Goal: Information Seeking & Learning: Learn about a topic

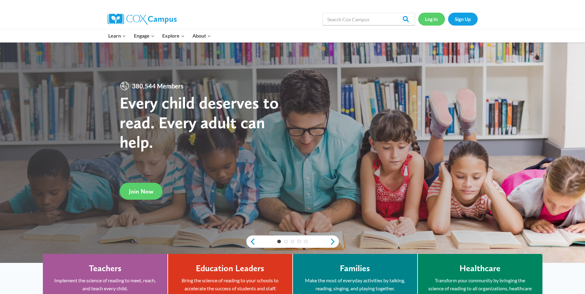
click at [438, 18] on link "Log In" at bounding box center [432, 19] width 27 height 13
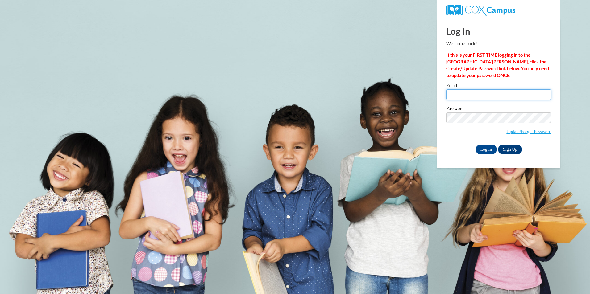
click at [491, 96] on input "Email" at bounding box center [498, 95] width 105 height 10
type input "ssaulter@wildcat.fvsu.edu"
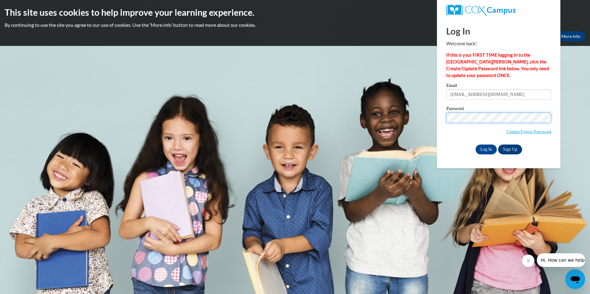
click at [476, 145] on input "Log In" at bounding box center [487, 150] width 22 height 10
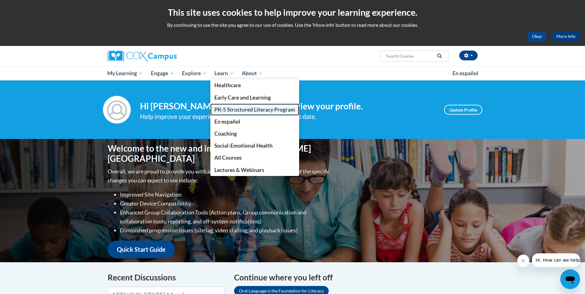
click at [237, 108] on span "PK-5 Structured Literacy Program" at bounding box center [254, 109] width 81 height 6
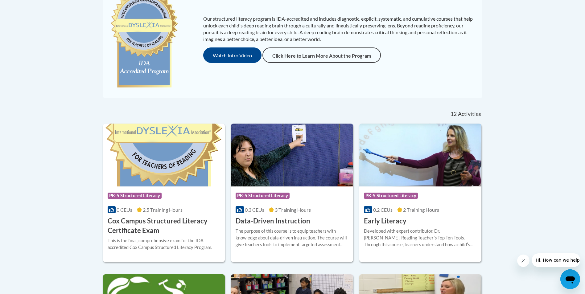
scroll to position [185, 0]
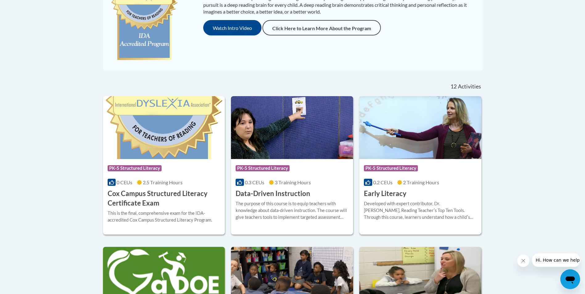
click at [393, 194] on h3 "Early Literacy" at bounding box center [385, 194] width 43 height 10
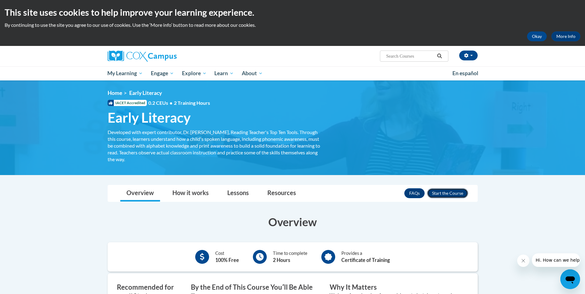
click at [437, 193] on button "Enroll" at bounding box center [447, 194] width 41 height 10
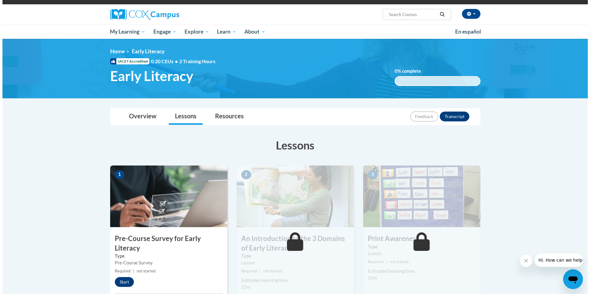
scroll to position [123, 0]
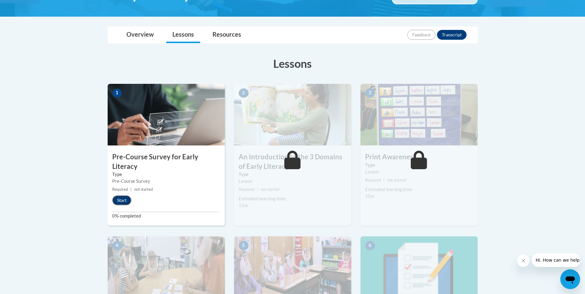
click at [123, 199] on button "Start" at bounding box center [121, 201] width 19 height 10
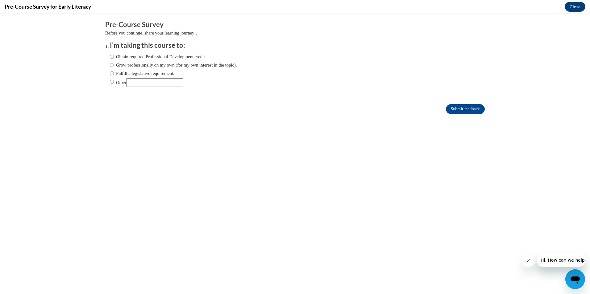
scroll to position [0, 0]
click at [151, 62] on label "Grow professionally on my own (for my own interest in the topic)." at bounding box center [173, 65] width 127 height 7
click at [114, 62] on input "Grow professionally on my own (for my own interest in the topic)." at bounding box center [112, 65] width 4 height 7
radio input "true"
click at [475, 104] on input "Submit feedback" at bounding box center [465, 109] width 39 height 10
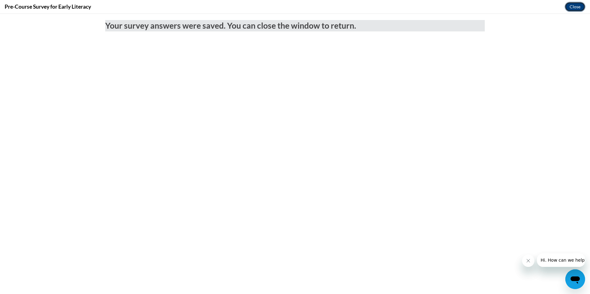
click at [575, 9] on button "Close" at bounding box center [575, 7] width 21 height 10
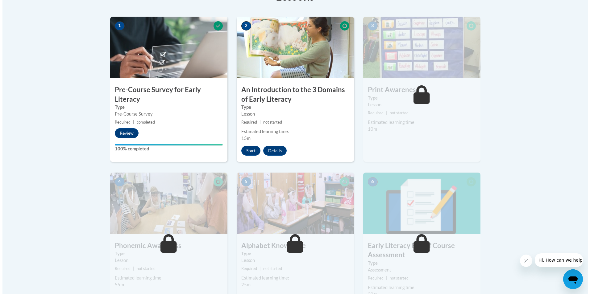
scroll to position [185, 0]
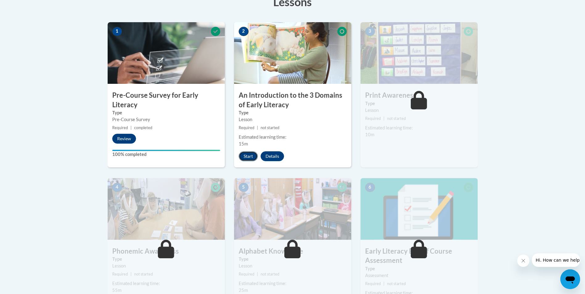
click at [253, 155] on button "Start" at bounding box center [248, 157] width 19 height 10
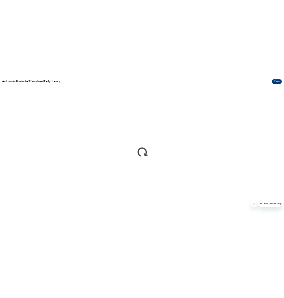
scroll to position [0, 0]
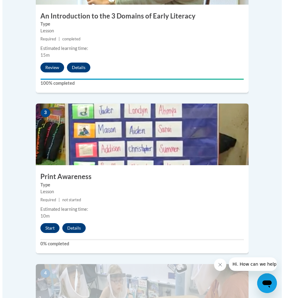
scroll to position [432, 0]
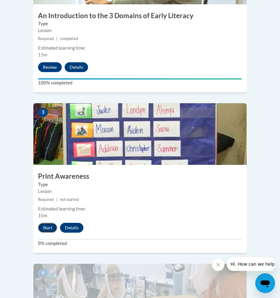
click at [47, 223] on button "Start" at bounding box center [47, 228] width 19 height 10
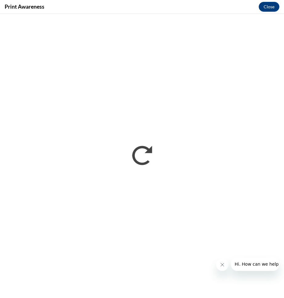
scroll to position [0, 0]
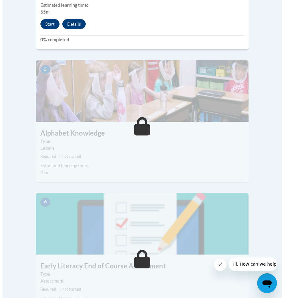
scroll to position [741, 0]
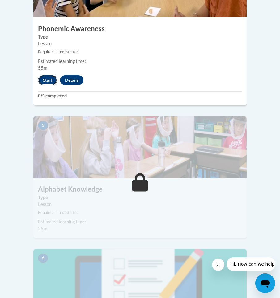
click at [48, 75] on button "Start" at bounding box center [47, 80] width 19 height 10
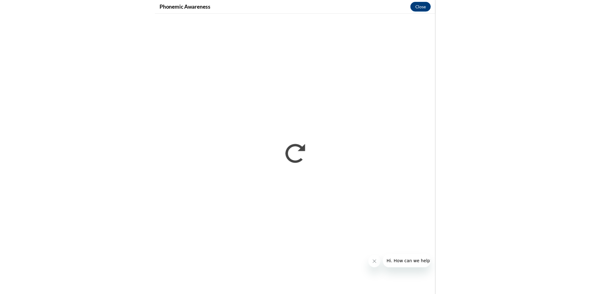
scroll to position [391, 0]
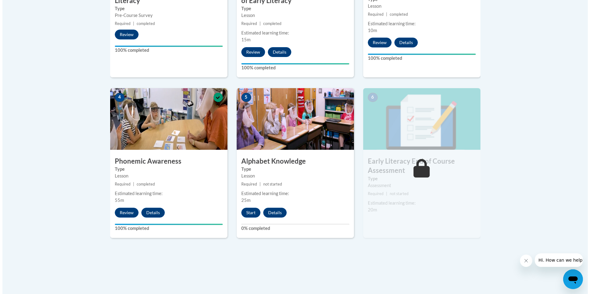
scroll to position [309, 0]
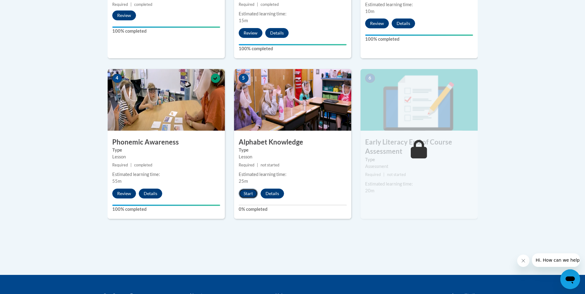
click at [251, 191] on button "Start" at bounding box center [248, 194] width 19 height 10
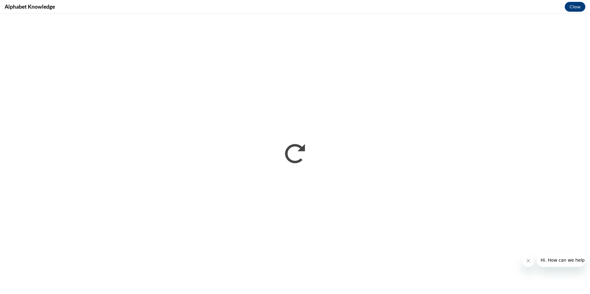
scroll to position [0, 0]
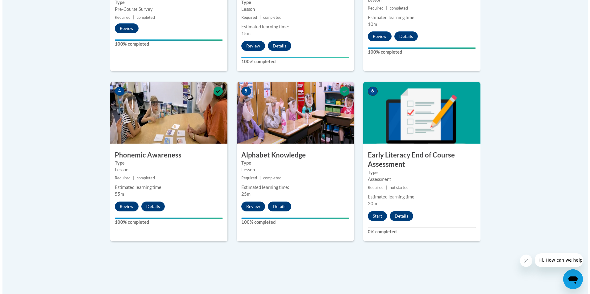
scroll to position [401, 0]
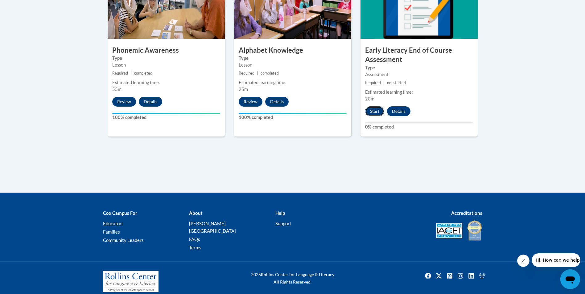
click at [368, 111] on button "Start" at bounding box center [374, 111] width 19 height 10
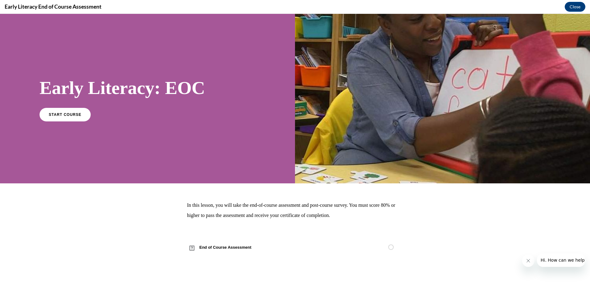
scroll to position [0, 0]
click at [53, 115] on span "START COURSE" at bounding box center [65, 114] width 34 height 5
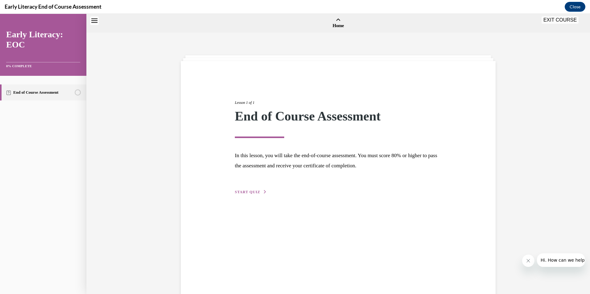
scroll to position [19, 0]
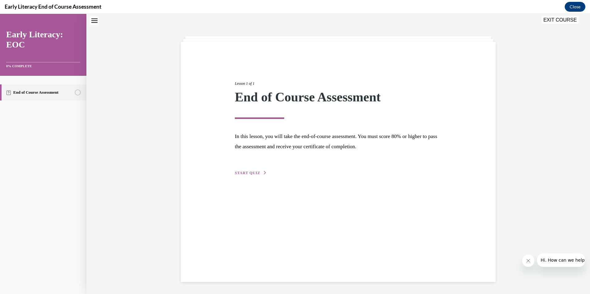
click at [237, 175] on span "START QUIZ" at bounding box center [247, 173] width 25 height 4
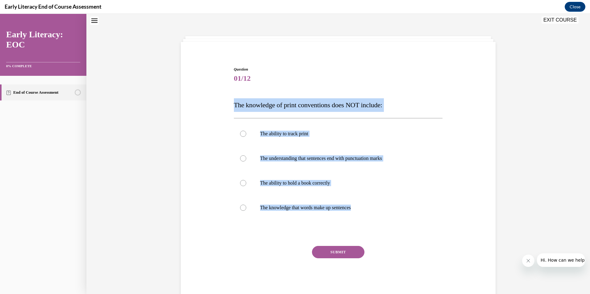
drag, startPoint x: 227, startPoint y: 107, endPoint x: 362, endPoint y: 227, distance: 181.2
click at [362, 227] on div "Question 01/12 The knowledge of print conventions does NOT include: The ability…" at bounding box center [338, 172] width 318 height 249
copy div "The knowledge of print conventions does NOT include: The ability to track print…"
click at [293, 152] on div at bounding box center [338, 158] width 209 height 25
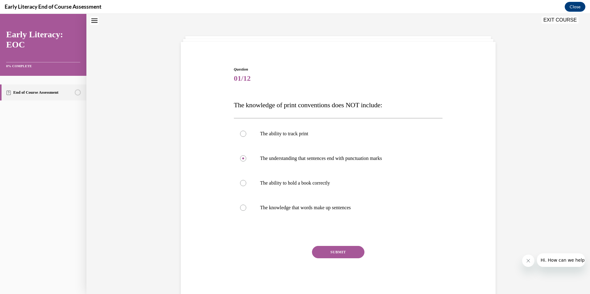
click at [335, 255] on button "SUBMIT" at bounding box center [338, 252] width 52 height 12
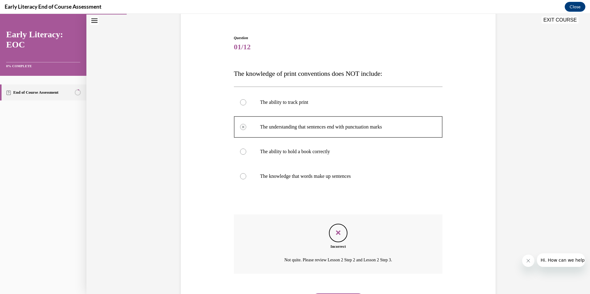
scroll to position [84, 0]
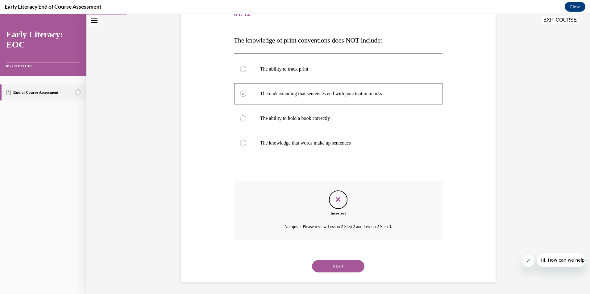
click at [337, 264] on button "NEXT" at bounding box center [338, 266] width 52 height 12
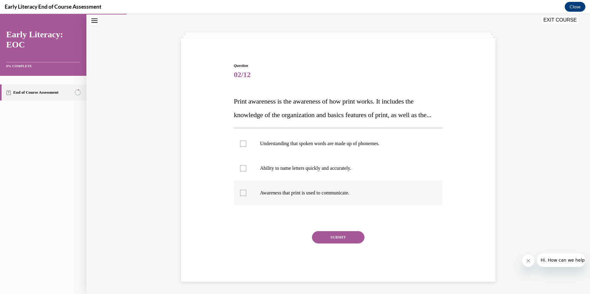
click at [286, 190] on p "Awareness that print is used to communicate." at bounding box center [343, 193] width 167 height 6
click at [281, 176] on div at bounding box center [338, 168] width 209 height 25
click at [273, 171] on p "Ability to name letters quickly and accurately." at bounding box center [343, 168] width 167 height 6
click at [275, 197] on div at bounding box center [338, 193] width 209 height 25
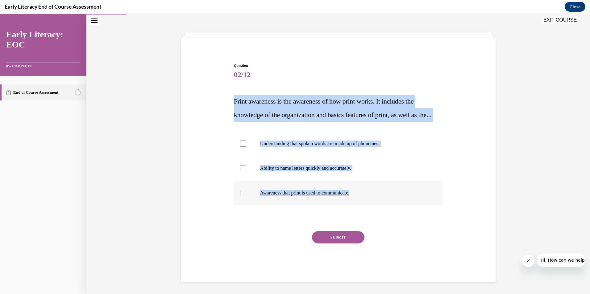
drag, startPoint x: 232, startPoint y: 82, endPoint x: 360, endPoint y: 193, distance: 168.3
click at [360, 193] on div "Question 02/12 Print awareness is the awareness of how print works. It includes…" at bounding box center [338, 172] width 209 height 219
copy div "Print awareness is the awareness of how print works. It includes the knowledge …"
click at [419, 162] on div at bounding box center [338, 168] width 209 height 25
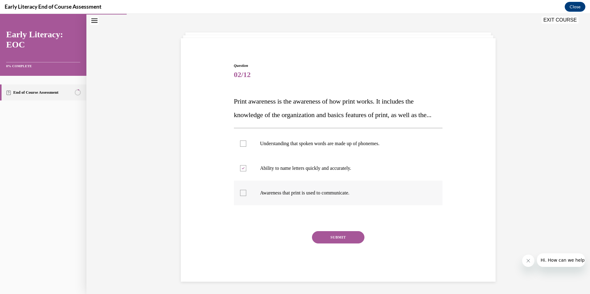
click at [366, 194] on p "Awareness that print is used to communicate." at bounding box center [343, 193] width 167 height 6
click at [348, 166] on p "Ability to name letters quickly and accurately." at bounding box center [343, 168] width 167 height 6
click at [329, 237] on button "SUBMIT" at bounding box center [338, 237] width 52 height 12
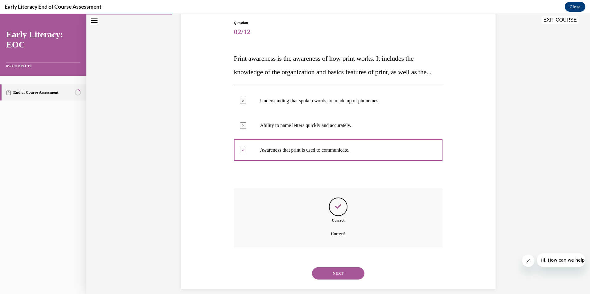
scroll to position [86, 0]
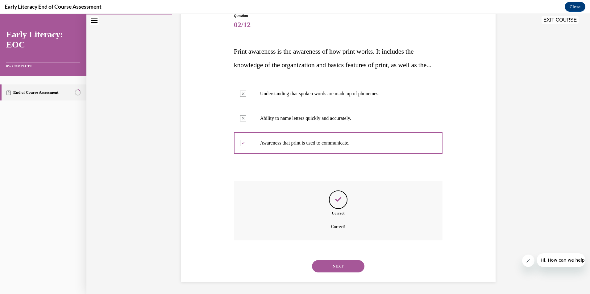
click at [339, 263] on button "NEXT" at bounding box center [338, 266] width 52 height 12
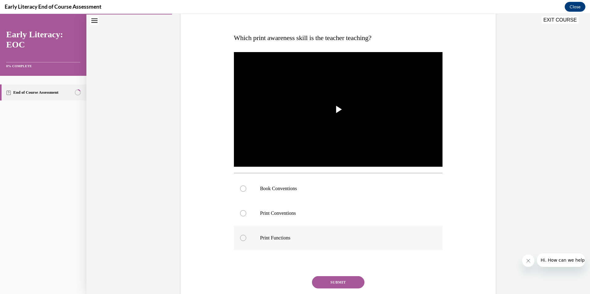
scroll to position [69, 0]
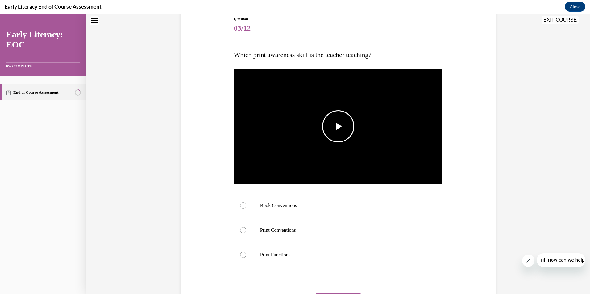
click at [316, 134] on img "Video player" at bounding box center [338, 127] width 209 height 118
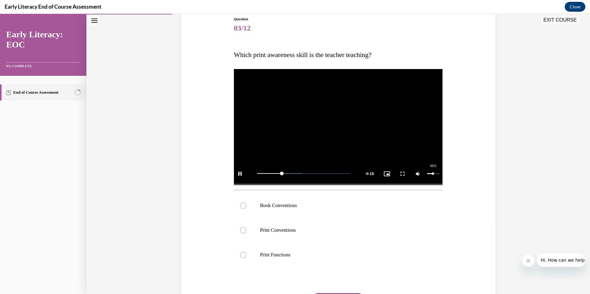
click at [431, 173] on div "46%" at bounding box center [433, 173] width 13 height 1
drag, startPoint x: 434, startPoint y: 172, endPoint x: 440, endPoint y: 172, distance: 6.5
click at [440, 172] on div "Mute 51%" at bounding box center [427, 173] width 31 height 23
click at [336, 211] on div at bounding box center [338, 206] width 209 height 25
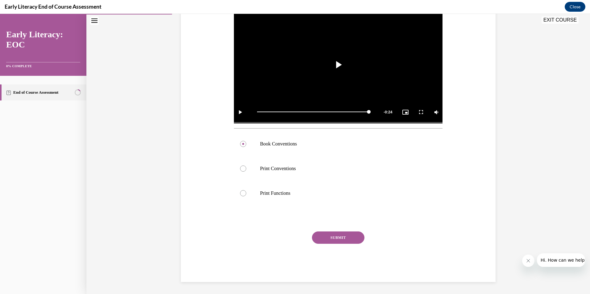
click at [328, 237] on button "SUBMIT" at bounding box center [338, 238] width 52 height 12
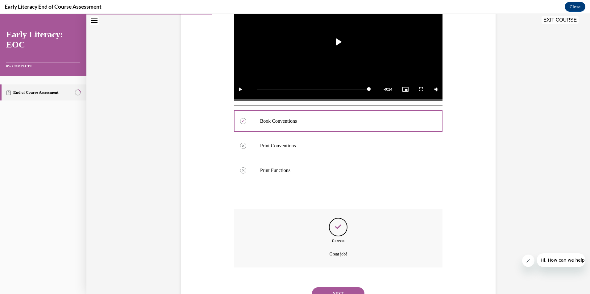
scroll to position [181, 0]
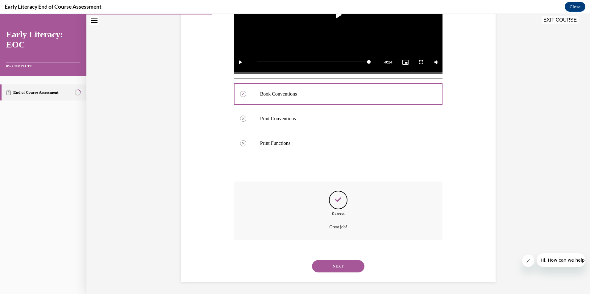
click at [343, 264] on button "NEXT" at bounding box center [338, 266] width 52 height 12
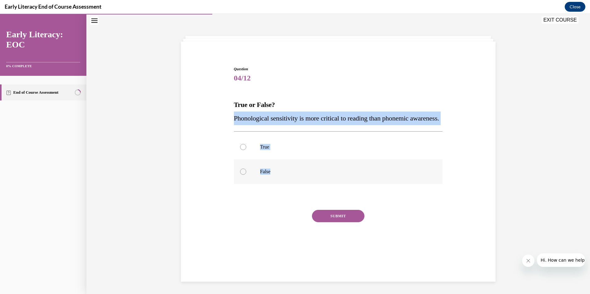
drag, startPoint x: 230, startPoint y: 113, endPoint x: 278, endPoint y: 187, distance: 88.4
click at [278, 187] on div "Question 04/12 True or False? Phonological sensitivity is more critical to read…" at bounding box center [338, 159] width 212 height 204
copy div "Phonological sensitivity is more critical to reading than phonemic awareness. T…"
click at [245, 179] on div at bounding box center [338, 172] width 209 height 25
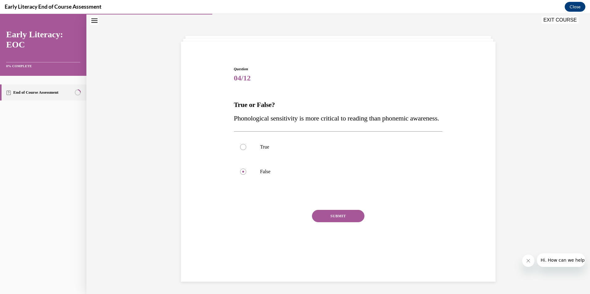
click at [332, 223] on button "SUBMIT" at bounding box center [338, 216] width 52 height 12
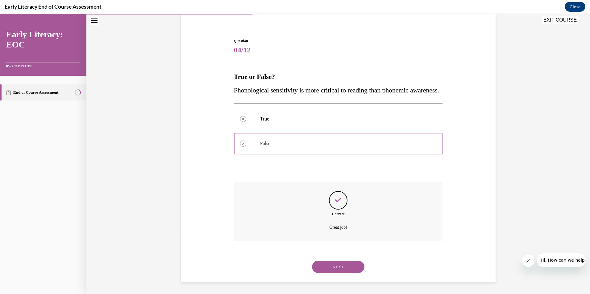
scroll to position [62, 0]
click at [339, 261] on button "NEXT" at bounding box center [338, 266] width 52 height 12
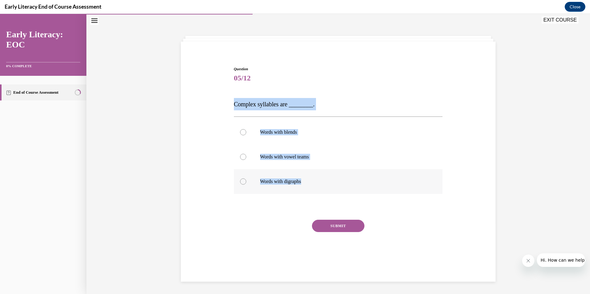
drag, startPoint x: 229, startPoint y: 100, endPoint x: 323, endPoint y: 184, distance: 126.1
click at [323, 184] on div "Question 05/12 Complex syllables are ________. Words with blends Words with vow…" at bounding box center [338, 159] width 318 height 223
copy div "Complex syllables are ________. Words with blends Words with vowel teams Words …"
click at [290, 139] on div at bounding box center [338, 132] width 209 height 25
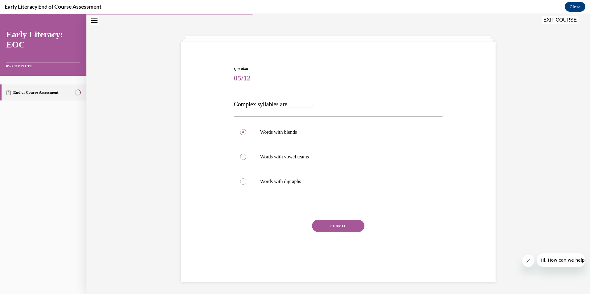
click at [336, 223] on button "SUBMIT" at bounding box center [338, 226] width 52 height 12
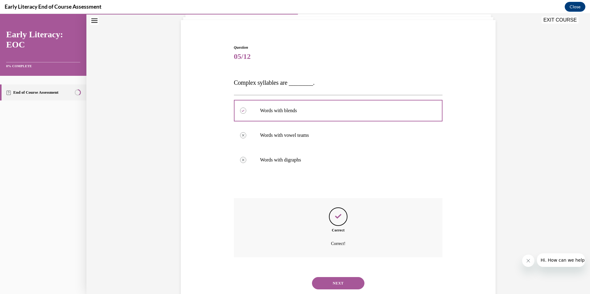
scroll to position [58, 0]
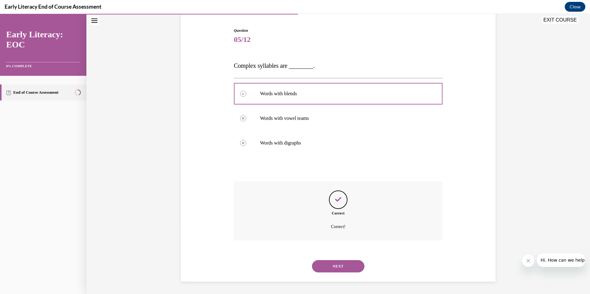
click at [332, 265] on button "NEXT" at bounding box center [338, 266] width 52 height 12
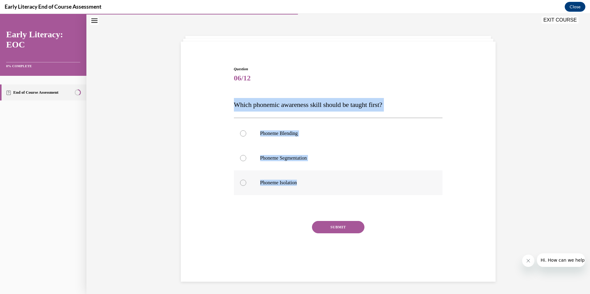
drag, startPoint x: 224, startPoint y: 102, endPoint x: 301, endPoint y: 185, distance: 113.1
click at [301, 185] on div "Question 06/12 Which phonemic awareness skill should be taught first? Phoneme B…" at bounding box center [338, 160] width 318 height 224
copy div "Which phonemic awareness skill should be taught first? Phoneme Blending Phoneme…"
click at [354, 162] on div at bounding box center [338, 158] width 209 height 25
click at [269, 184] on p "Phoneme Isolation" at bounding box center [343, 183] width 167 height 6
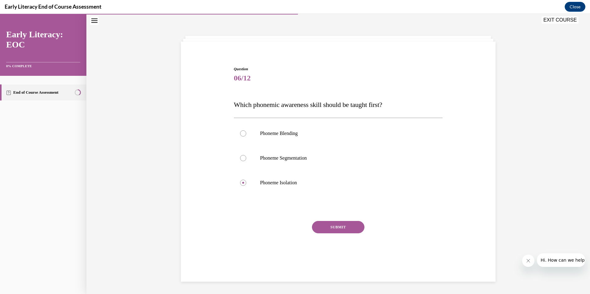
click at [345, 231] on button "SUBMIT" at bounding box center [338, 227] width 52 height 12
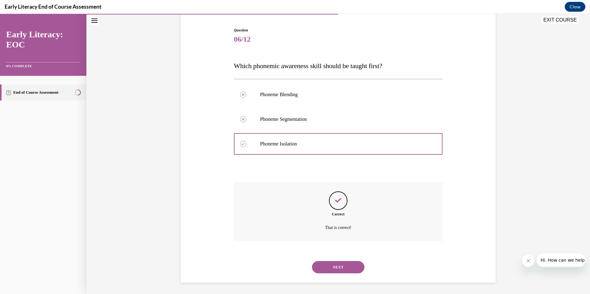
scroll to position [59, 0]
click at [333, 263] on button "NEXT" at bounding box center [338, 266] width 52 height 12
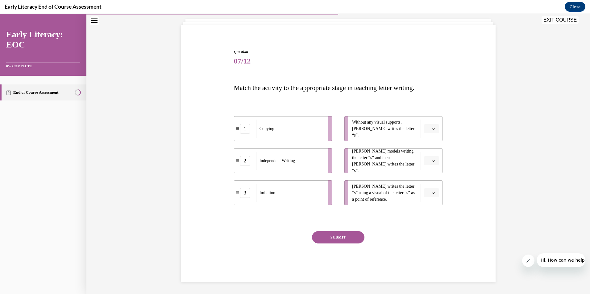
click at [433, 190] on button "button" at bounding box center [431, 193] width 15 height 9
drag, startPoint x: 241, startPoint y: 128, endPoint x: 242, endPoint y: 134, distance: 6.0
click at [249, 135] on div "1" at bounding box center [254, 137] width 10 height 10
drag, startPoint x: 311, startPoint y: 158, endPoint x: 313, endPoint y: 118, distance: 40.2
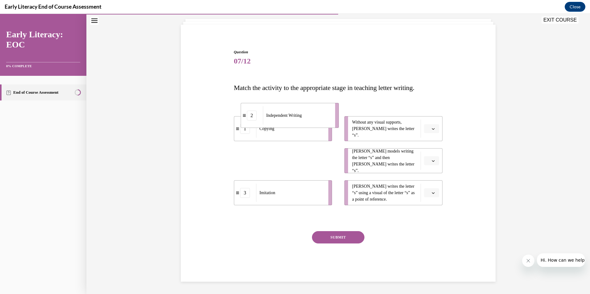
click at [317, 113] on div "Independent Writing" at bounding box center [297, 115] width 68 height 18
click at [431, 126] on button "button" at bounding box center [431, 128] width 15 height 9
click at [423, 179] on div "3" at bounding box center [428, 179] width 15 height 12
click at [428, 164] on span "Please select an option" at bounding box center [429, 161] width 2 height 6
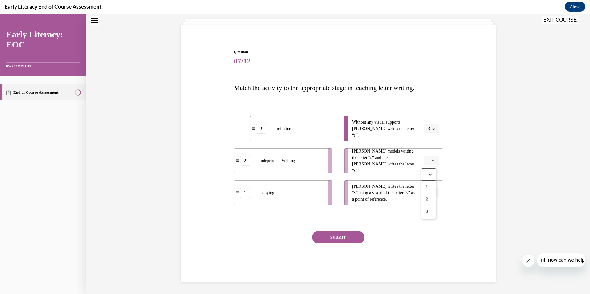
click at [467, 171] on div "Question 07/12 Match the activity to the appropriate stage in teaching letter w…" at bounding box center [338, 156] width 318 height 251
click at [327, 159] on li "2 Independent Writing" at bounding box center [283, 160] width 98 height 25
click at [431, 129] on span "button" at bounding box center [433, 129] width 4 height 4
click at [424, 164] on div "2" at bounding box center [427, 167] width 15 height 12
click at [420, 165] on li "Mr. Brown models writing the letter “s” and then Tina writes the letter “s”." at bounding box center [393, 160] width 98 height 25
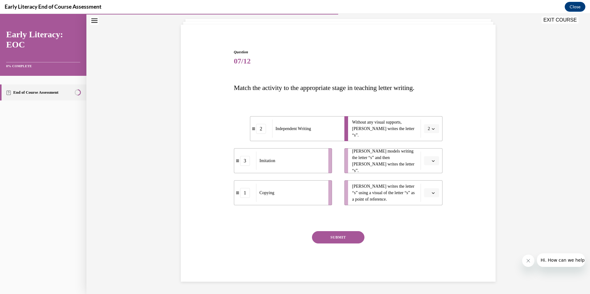
click at [436, 163] on button "button" at bounding box center [431, 160] width 15 height 9
click at [424, 183] on div "1" at bounding box center [428, 187] width 15 height 12
click at [432, 193] on icon "button" at bounding box center [433, 193] width 3 height 3
click at [422, 240] on div "3" at bounding box center [428, 244] width 15 height 12
click at [336, 235] on button "SUBMIT" at bounding box center [338, 237] width 52 height 12
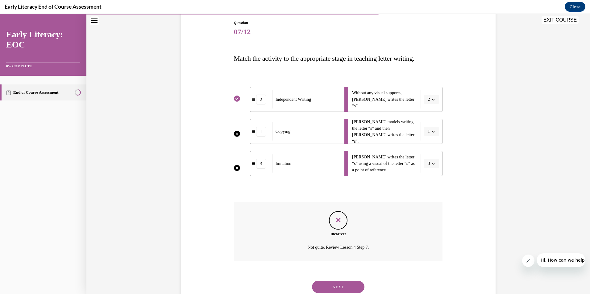
scroll to position [86, 0]
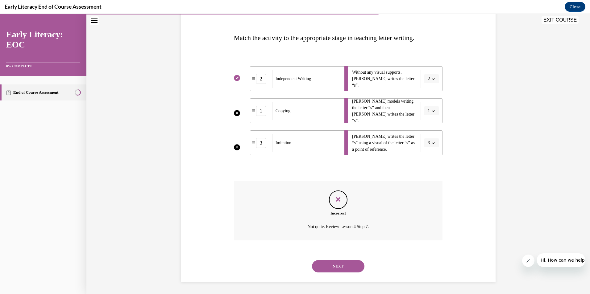
click at [431, 109] on li "Mr. Brown models writing the letter “s” and then Tina writes the letter “s”. 1" at bounding box center [393, 110] width 98 height 25
click at [429, 114] on li "Mr. Brown models writing the letter “s” and then Tina writes the letter “s”. 1" at bounding box center [393, 110] width 98 height 25
click at [337, 262] on button "NEXT" at bounding box center [338, 266] width 52 height 12
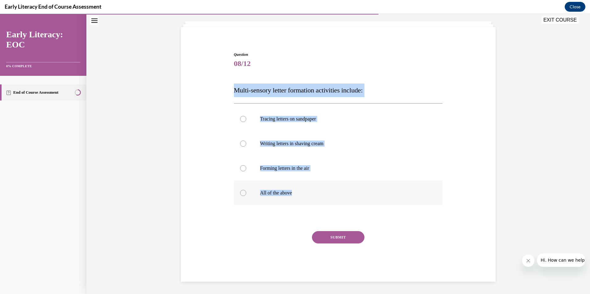
drag, startPoint x: 232, startPoint y: 90, endPoint x: 321, endPoint y: 194, distance: 137.0
click at [321, 194] on div "Question 08/12 Multi-sensory letter formation activities include: Tracing lette…" at bounding box center [338, 167] width 209 height 230
copy div "Multi-sensory letter formation activities include: Tracing letters on sandpaper…"
click at [262, 186] on div at bounding box center [338, 193] width 209 height 25
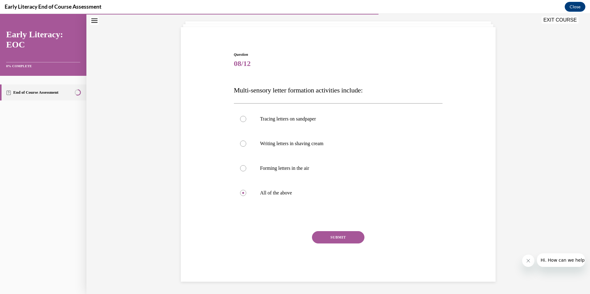
click at [326, 238] on button "SUBMIT" at bounding box center [338, 237] width 52 height 12
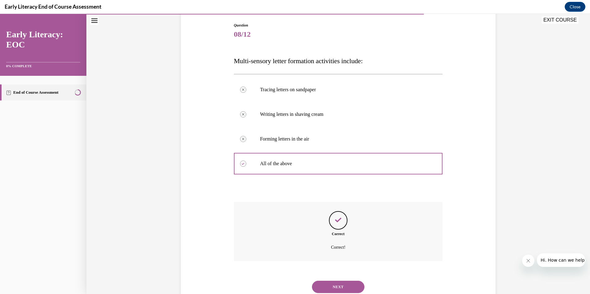
scroll to position [84, 0]
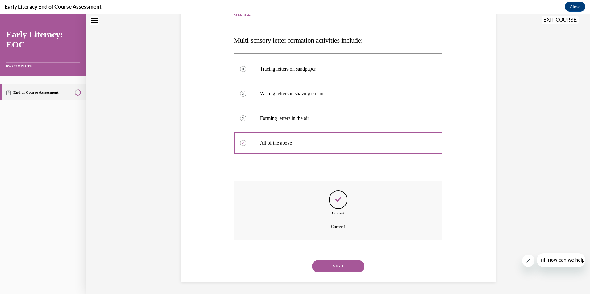
click at [334, 264] on button "NEXT" at bounding box center [338, 266] width 52 height 12
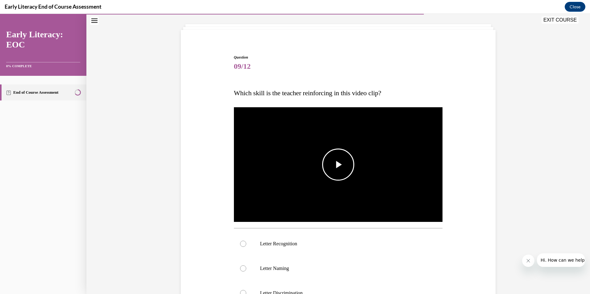
scroll to position [33, 0]
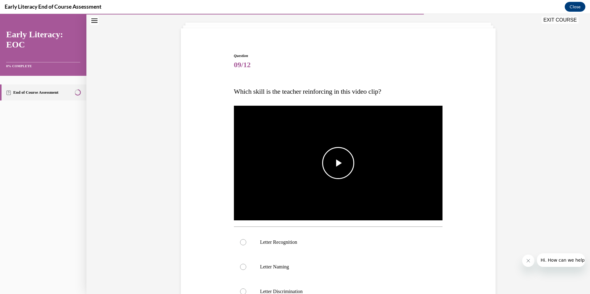
click at [338, 163] on span "Video player" at bounding box center [338, 163] width 0 height 0
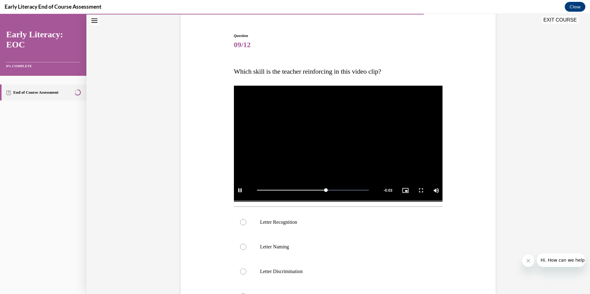
scroll to position [64, 0]
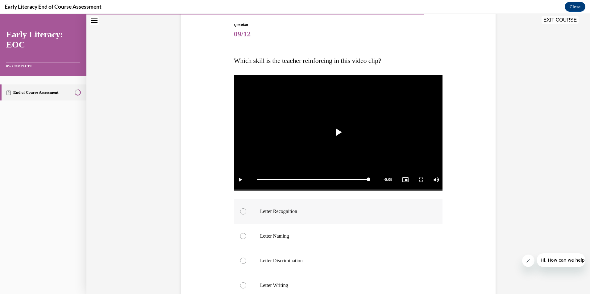
drag, startPoint x: 283, startPoint y: 205, endPoint x: 283, endPoint y: 209, distance: 4.6
click at [283, 207] on div at bounding box center [338, 211] width 209 height 25
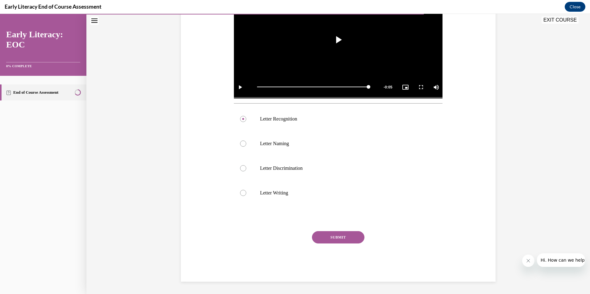
click at [328, 236] on button "SUBMIT" at bounding box center [338, 237] width 52 height 12
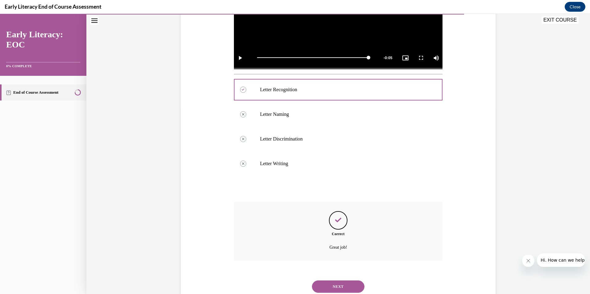
scroll to position [206, 0]
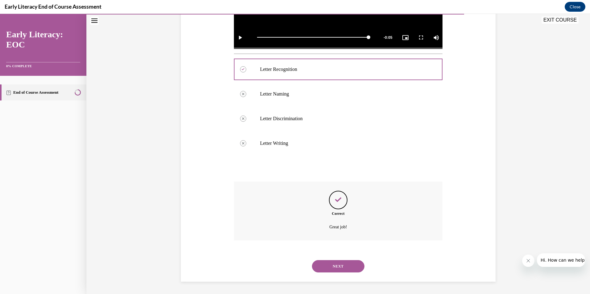
click at [332, 263] on button "NEXT" at bounding box center [338, 266] width 52 height 12
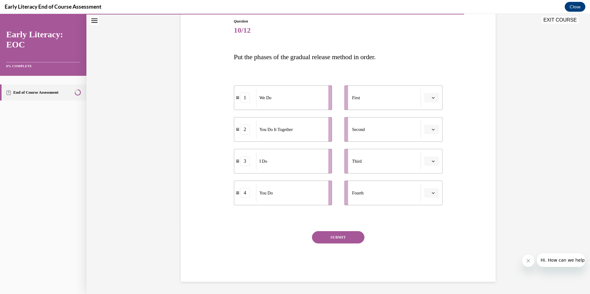
scroll to position [67, 0]
drag, startPoint x: 235, startPoint y: 92, endPoint x: 238, endPoint y: 90, distance: 3.9
click at [257, 95] on li "1 We Do" at bounding box center [306, 107] width 98 height 25
click at [428, 99] on span "Please select an option" at bounding box center [429, 98] width 2 height 6
click at [426, 111] on div at bounding box center [428, 112] width 15 height 12
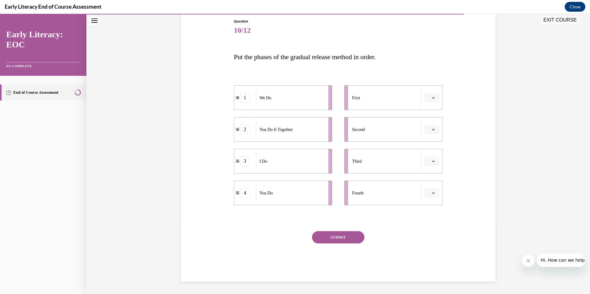
click at [424, 95] on button "button" at bounding box center [431, 97] width 15 height 9
click at [434, 126] on div "1" at bounding box center [428, 124] width 15 height 12
click at [432, 161] on icon "button" at bounding box center [433, 161] width 3 height 3
click at [423, 184] on div "1" at bounding box center [428, 187] width 15 height 12
click at [429, 160] on button "1" at bounding box center [431, 161] width 15 height 9
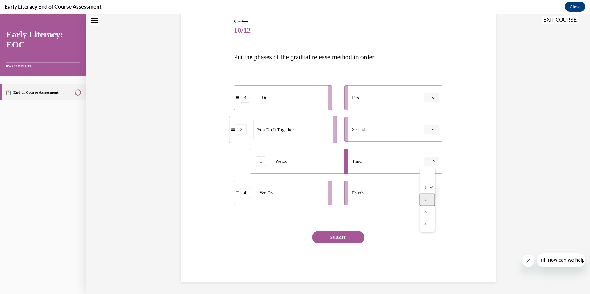
click at [426, 199] on span "2" at bounding box center [426, 200] width 2 height 5
click at [428, 95] on button "button" at bounding box center [431, 97] width 15 height 9
click at [426, 120] on div "1" at bounding box center [428, 124] width 15 height 12
click at [431, 131] on span "button" at bounding box center [433, 129] width 4 height 4
click at [422, 162] on div "2" at bounding box center [428, 168] width 15 height 12
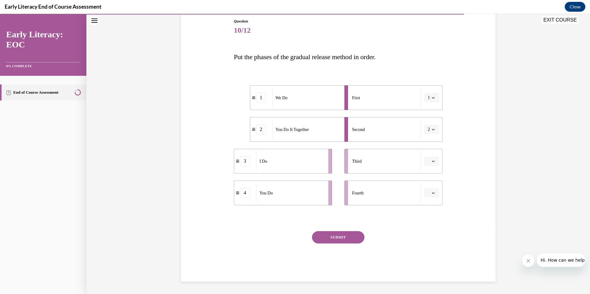
click at [428, 100] on button "1" at bounding box center [431, 97] width 15 height 9
click at [430, 150] on div "3" at bounding box center [427, 149] width 15 height 12
click at [433, 130] on button "2" at bounding box center [431, 129] width 15 height 9
click at [432, 165] on div "2" at bounding box center [427, 168] width 15 height 12
click at [428, 129] on span "2" at bounding box center [429, 130] width 2 height 6
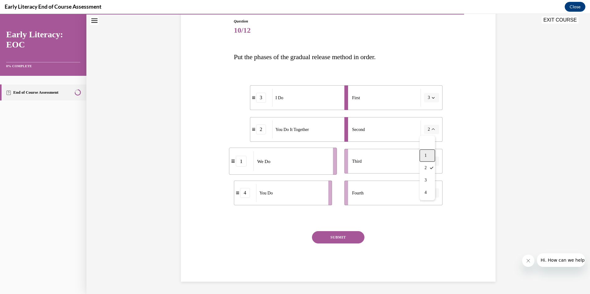
click at [427, 151] on div "1" at bounding box center [427, 156] width 15 height 12
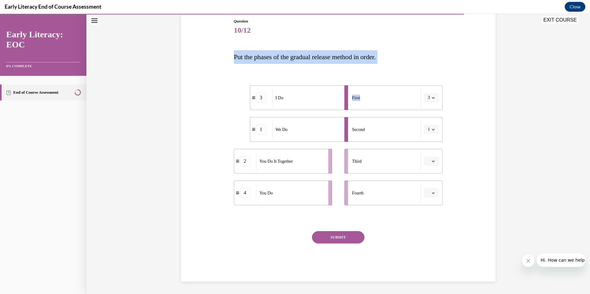
drag, startPoint x: 226, startPoint y: 57, endPoint x: 391, endPoint y: 65, distance: 165.6
click at [391, 65] on div "Question 10/12 Put the phases of the gradual release method in order. 3 I Do 1 …" at bounding box center [338, 141] width 318 height 282
copy div "Put the phases of the gradual release method in order. 3 I Do 1 We Do 2 You Do …"
click at [428, 161] on button "button" at bounding box center [431, 161] width 15 height 9
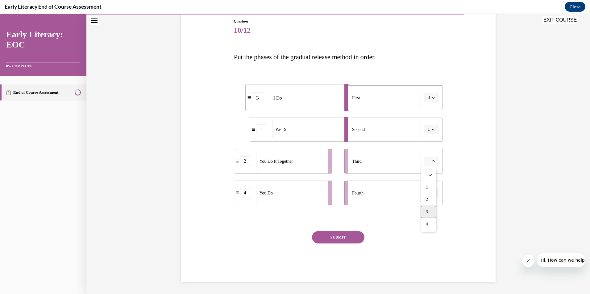
click at [432, 209] on div "3" at bounding box center [428, 212] width 15 height 12
click at [428, 193] on button "button" at bounding box center [431, 193] width 15 height 9
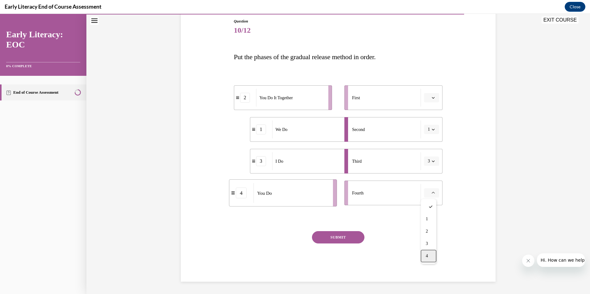
click at [431, 256] on div "4" at bounding box center [428, 256] width 15 height 12
click at [436, 163] on button "3" at bounding box center [431, 161] width 15 height 9
click at [431, 97] on span "button" at bounding box center [433, 98] width 4 height 4
click at [427, 120] on div "1" at bounding box center [428, 124] width 15 height 12
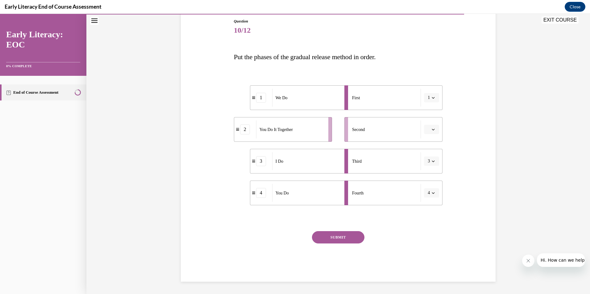
click at [431, 100] on span "button" at bounding box center [433, 98] width 4 height 4
click at [431, 146] on div "3" at bounding box center [427, 149] width 15 height 12
click at [428, 126] on button "button" at bounding box center [431, 129] width 15 height 9
click at [424, 152] on div "1" at bounding box center [428, 156] width 15 height 12
click at [432, 160] on icon "button" at bounding box center [433, 161] width 3 height 3
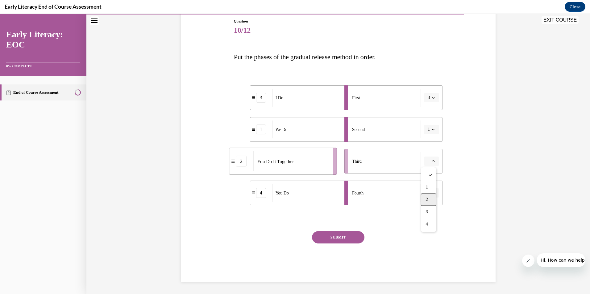
click at [425, 198] on div "2" at bounding box center [428, 200] width 15 height 12
click at [343, 236] on button "SUBMIT" at bounding box center [338, 237] width 52 height 12
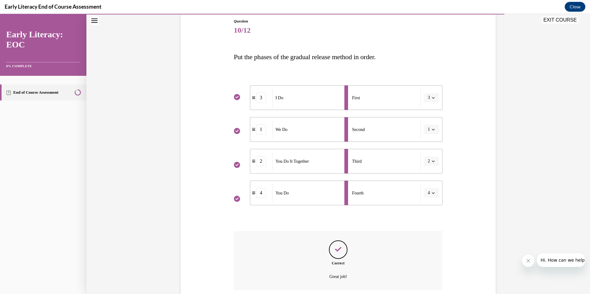
scroll to position [117, 0]
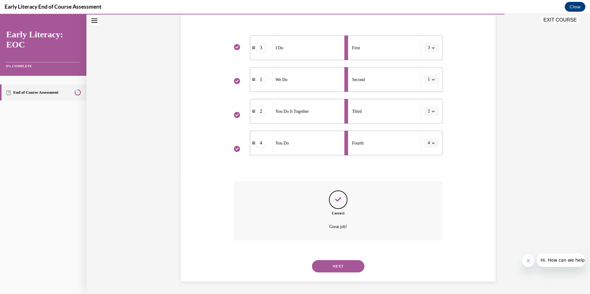
click at [340, 264] on button "NEXT" at bounding box center [338, 266] width 52 height 12
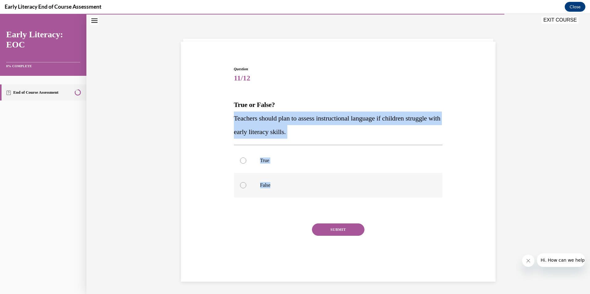
drag, startPoint x: 223, startPoint y: 115, endPoint x: 286, endPoint y: 185, distance: 95.5
click at [286, 185] on div "Question 11/12 True or False? Teachers should plan to assess instructional lang…" at bounding box center [338, 161] width 318 height 227
copy div "Teachers should plan to assess instructional language if children struggle with…"
click at [258, 152] on div at bounding box center [338, 160] width 209 height 25
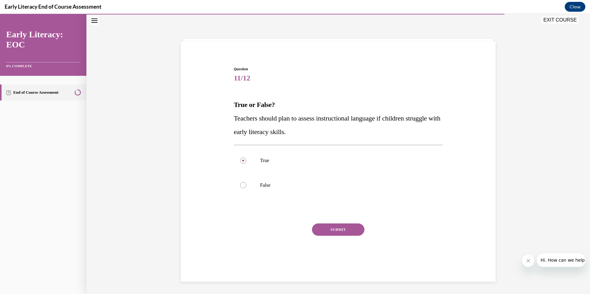
click at [322, 227] on button "SUBMIT" at bounding box center [338, 230] width 52 height 12
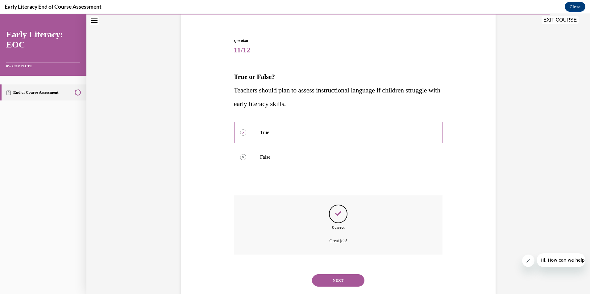
scroll to position [62, 0]
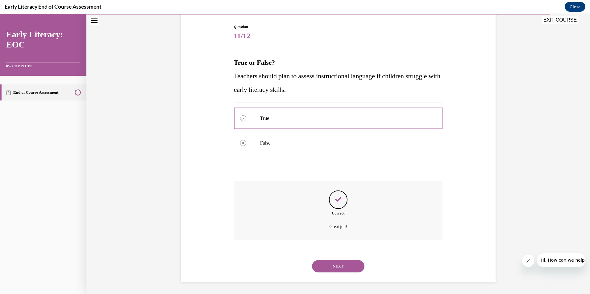
click at [335, 265] on button "NEXT" at bounding box center [338, 266] width 52 height 12
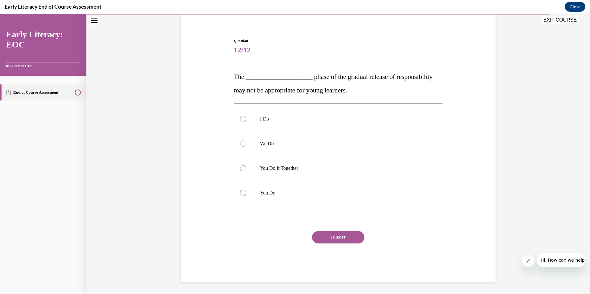
scroll to position [18, 0]
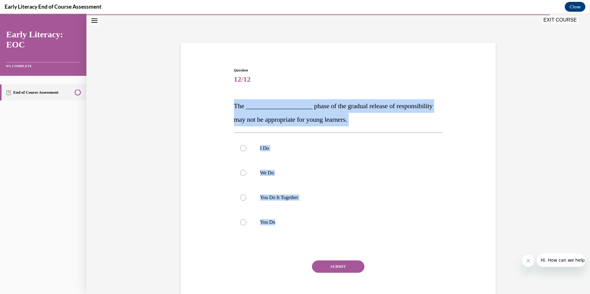
drag, startPoint x: 227, startPoint y: 100, endPoint x: 302, endPoint y: 246, distance: 163.8
click at [302, 246] on div "Question 12/12 The ____________________ phase of the gradual release of respons…" at bounding box center [338, 180] width 318 height 262
copy div "The ____________________ phase of the gradual release of responsibility may not…"
click at [336, 90] on div "Question 12/12 The ____________________ phase of the gradual release of respons…" at bounding box center [338, 190] width 209 height 244
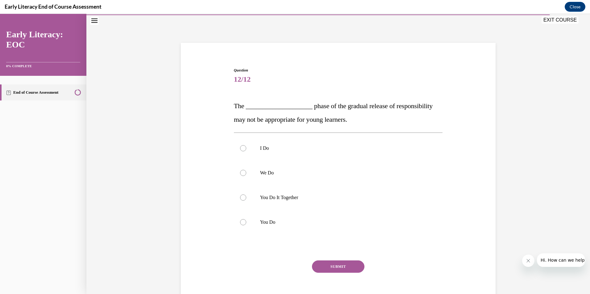
drag, startPoint x: 336, startPoint y: 72, endPoint x: 357, endPoint y: 84, distance: 24.2
click at [336, 73] on span "Question" at bounding box center [338, 71] width 209 height 6
click at [265, 219] on div at bounding box center [338, 222] width 209 height 25
click at [328, 266] on button "SUBMIT" at bounding box center [338, 267] width 52 height 12
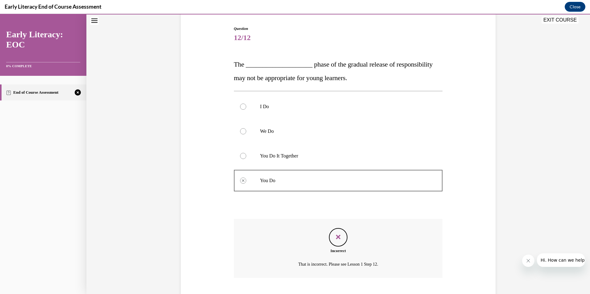
scroll to position [98, 0]
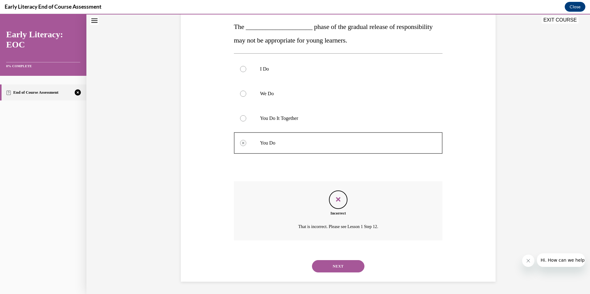
click at [329, 264] on button "NEXT" at bounding box center [338, 266] width 52 height 12
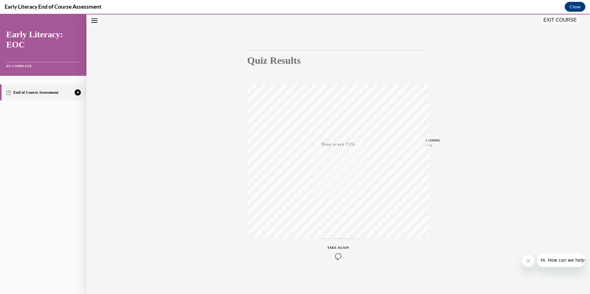
click at [331, 256] on icon "button" at bounding box center [338, 256] width 22 height 7
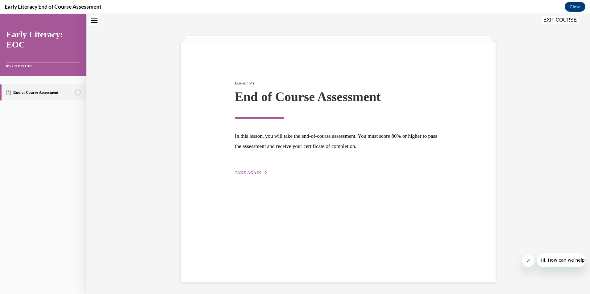
click at [255, 172] on span "TAKE AGAIN" at bounding box center [248, 173] width 26 height 4
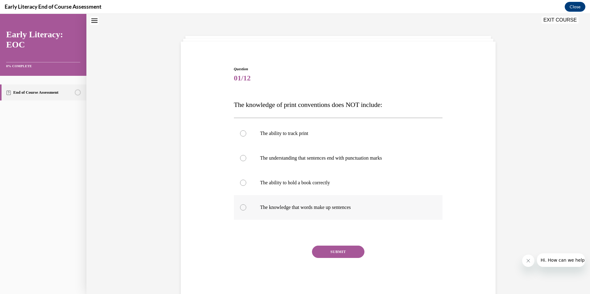
click at [280, 198] on div at bounding box center [338, 207] width 209 height 25
click at [318, 254] on button "SUBMIT" at bounding box center [338, 252] width 52 height 12
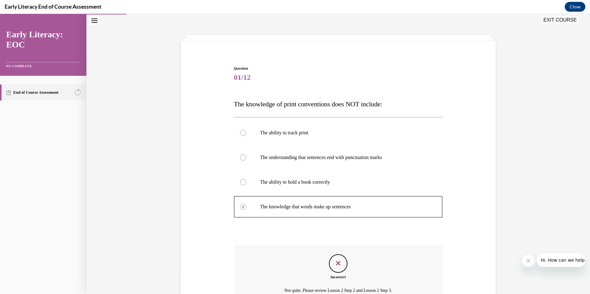
scroll to position [84, 0]
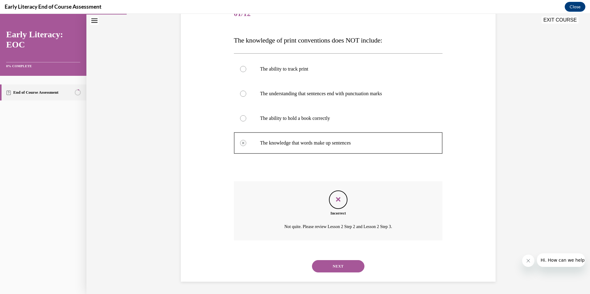
click at [329, 269] on button "NEXT" at bounding box center [338, 266] width 52 height 12
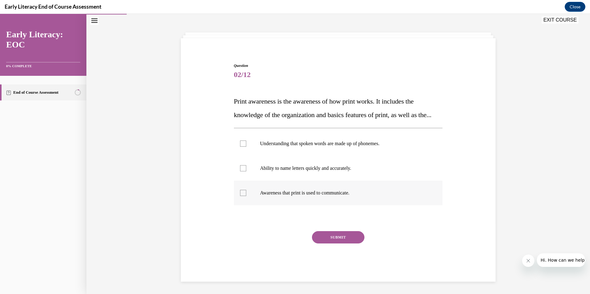
click at [305, 200] on div at bounding box center [338, 193] width 209 height 25
click at [330, 239] on button "SUBMIT" at bounding box center [338, 237] width 52 height 12
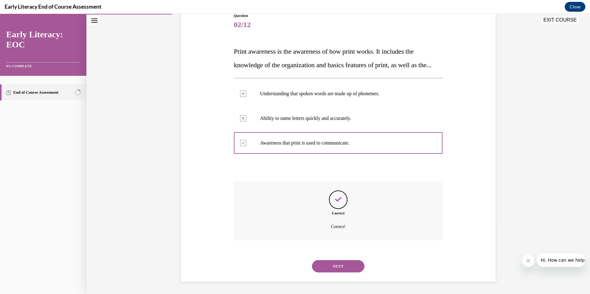
click at [334, 270] on button "NEXT" at bounding box center [338, 266] width 52 height 12
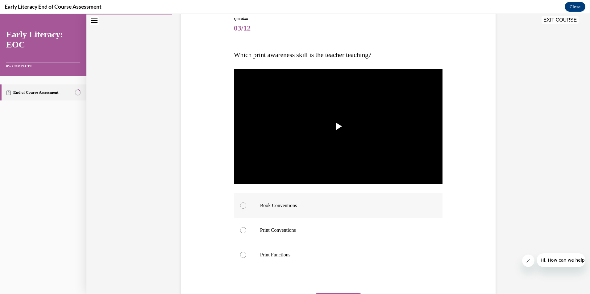
scroll to position [70, 0]
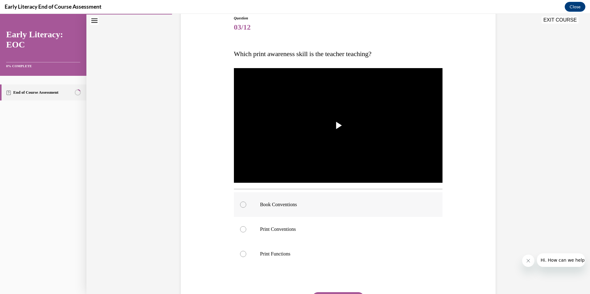
click at [295, 210] on div at bounding box center [338, 205] width 209 height 25
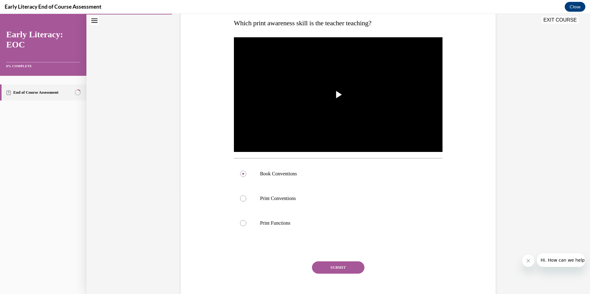
click at [326, 272] on button "SUBMIT" at bounding box center [338, 268] width 52 height 12
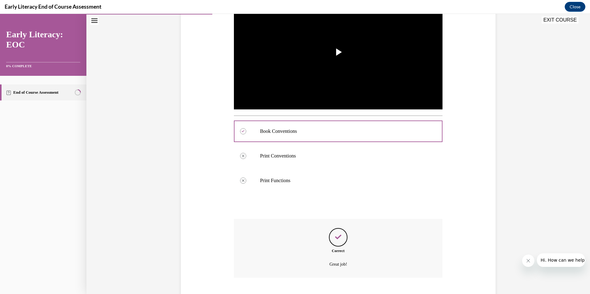
scroll to position [181, 0]
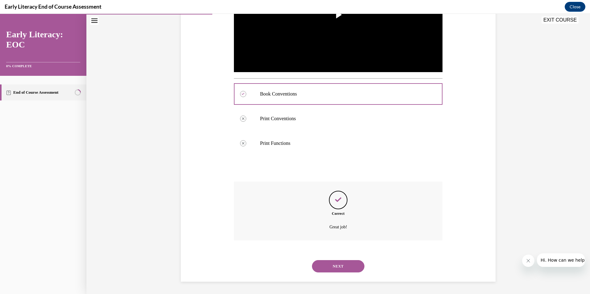
click at [333, 265] on button "NEXT" at bounding box center [338, 266] width 52 height 12
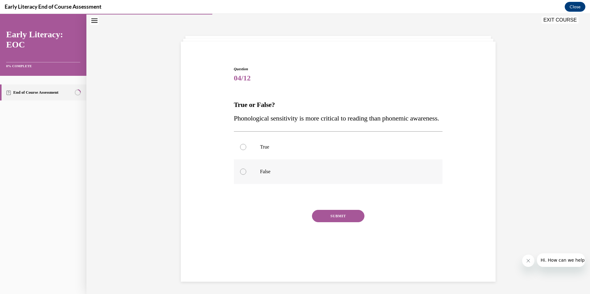
click at [289, 179] on div at bounding box center [338, 172] width 209 height 25
click at [334, 223] on button "SUBMIT" at bounding box center [338, 216] width 52 height 12
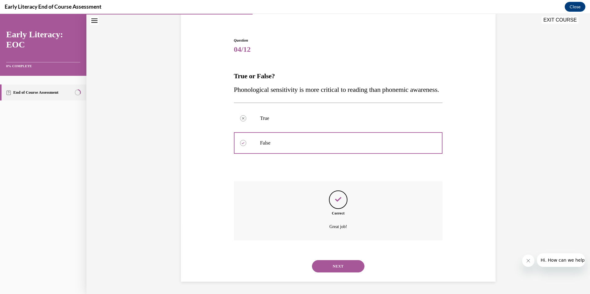
scroll to position [62, 0]
click at [331, 264] on button "NEXT" at bounding box center [338, 266] width 52 height 12
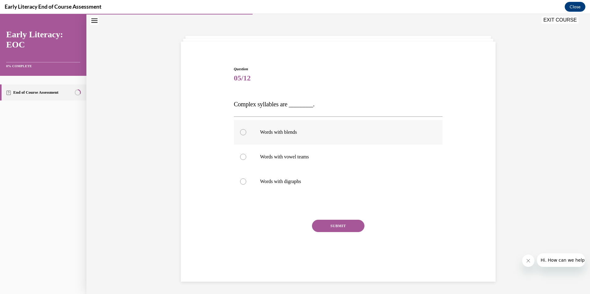
click at [292, 137] on div at bounding box center [338, 132] width 209 height 25
click at [324, 226] on button "SUBMIT" at bounding box center [338, 226] width 52 height 12
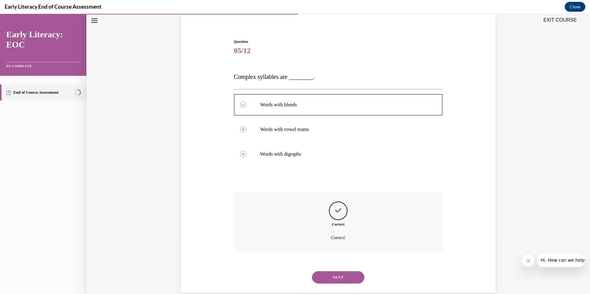
scroll to position [58, 0]
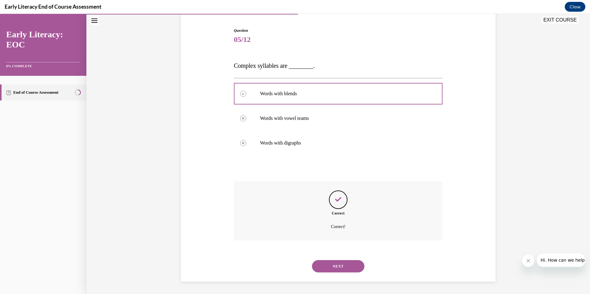
click at [320, 263] on button "NEXT" at bounding box center [338, 266] width 52 height 12
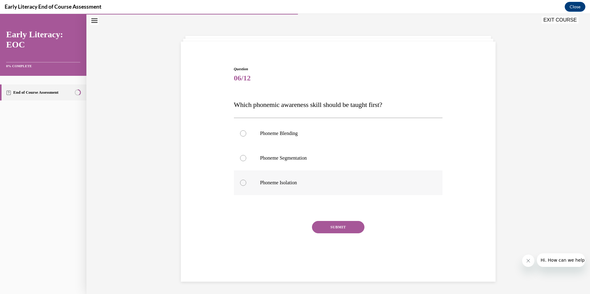
click at [297, 178] on div at bounding box center [338, 183] width 209 height 25
click at [324, 230] on button "SUBMIT" at bounding box center [338, 227] width 52 height 12
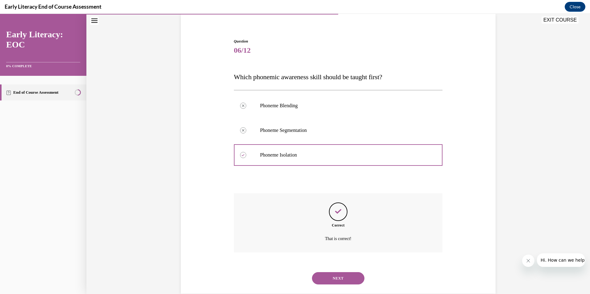
scroll to position [59, 0]
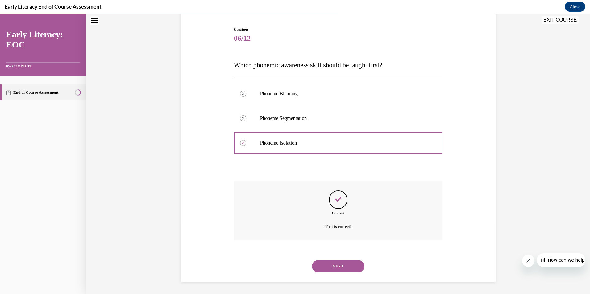
click at [341, 266] on button "NEXT" at bounding box center [338, 266] width 52 height 12
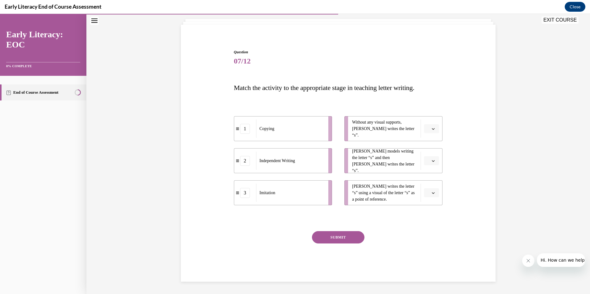
click at [431, 127] on span "button" at bounding box center [433, 129] width 4 height 4
click at [430, 168] on div "2" at bounding box center [428, 167] width 15 height 12
click at [433, 160] on span "button" at bounding box center [433, 161] width 4 height 4
click at [424, 198] on div "2" at bounding box center [428, 199] width 15 height 12
click at [428, 195] on span "Please select an option" at bounding box center [429, 193] width 2 height 6
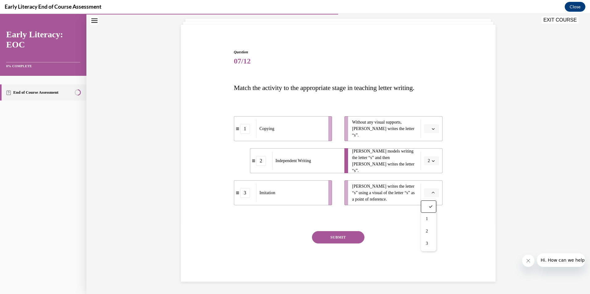
click at [430, 125] on button "button" at bounding box center [431, 128] width 15 height 9
click at [428, 166] on div "2" at bounding box center [428, 167] width 15 height 12
click at [429, 164] on button "button" at bounding box center [431, 160] width 15 height 9
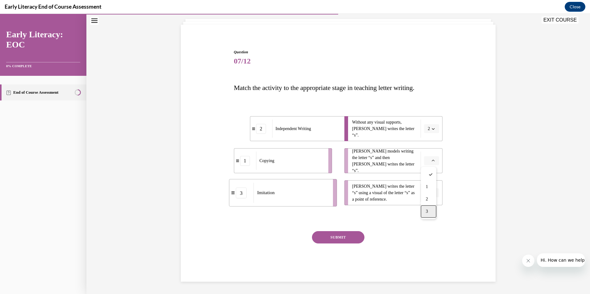
click at [428, 210] on div "3" at bounding box center [428, 212] width 15 height 12
click at [429, 197] on button "button" at bounding box center [431, 193] width 15 height 9
click at [427, 214] on div "1" at bounding box center [428, 219] width 15 height 12
click at [326, 232] on button "SUBMIT" at bounding box center [338, 237] width 52 height 12
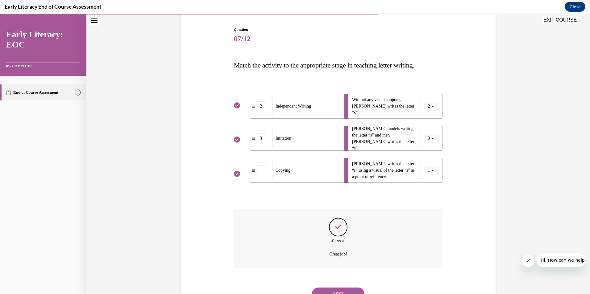
scroll to position [86, 0]
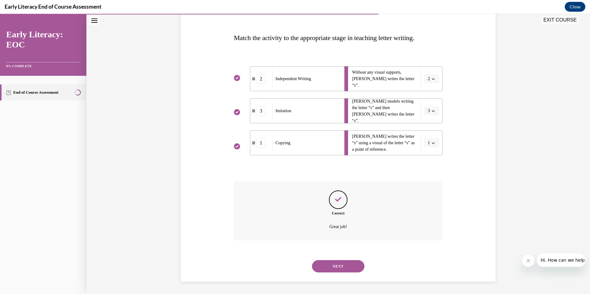
click at [319, 261] on button "NEXT" at bounding box center [338, 266] width 52 height 12
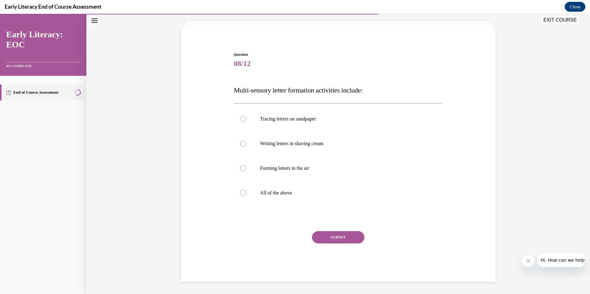
scroll to position [34, 0]
click at [280, 195] on p "All of the above" at bounding box center [343, 193] width 167 height 6
click at [316, 240] on button "SUBMIT" at bounding box center [338, 237] width 52 height 12
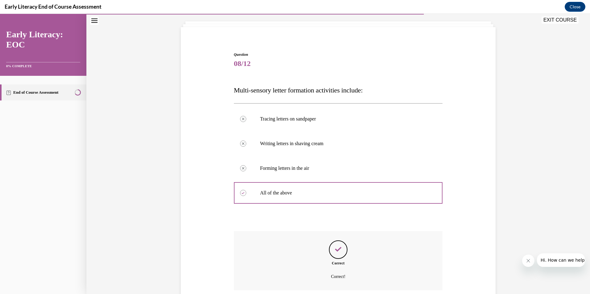
scroll to position [84, 0]
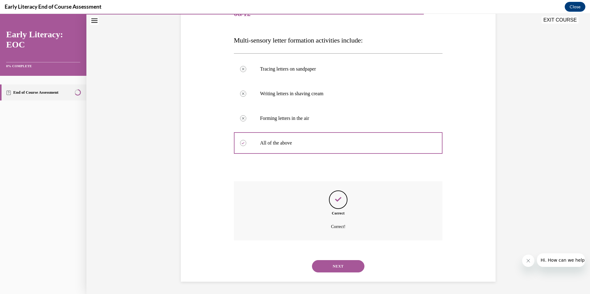
click at [318, 264] on button "NEXT" at bounding box center [338, 266] width 52 height 12
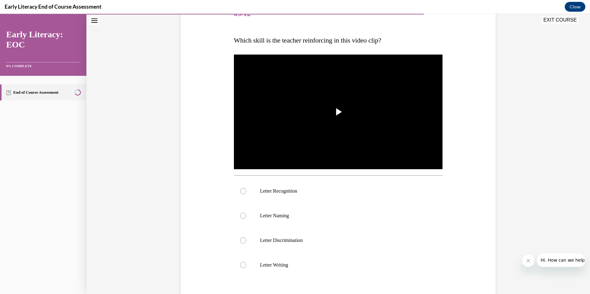
scroll to position [70, 0]
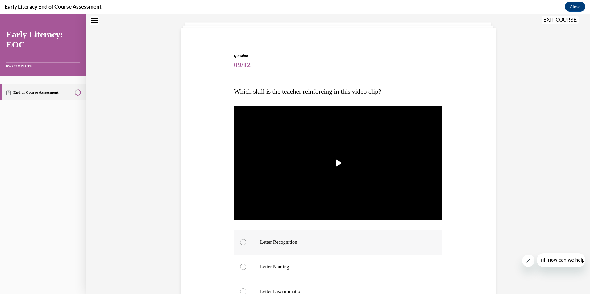
click at [306, 243] on p "Letter Recognition" at bounding box center [343, 242] width 167 height 6
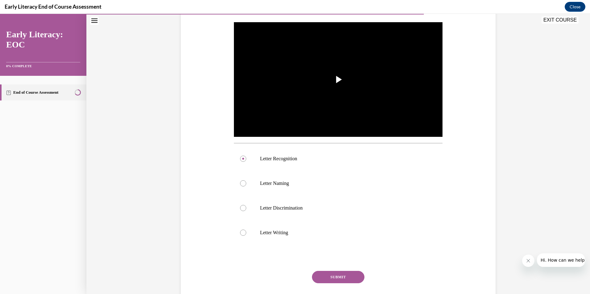
scroll to position [125, 0]
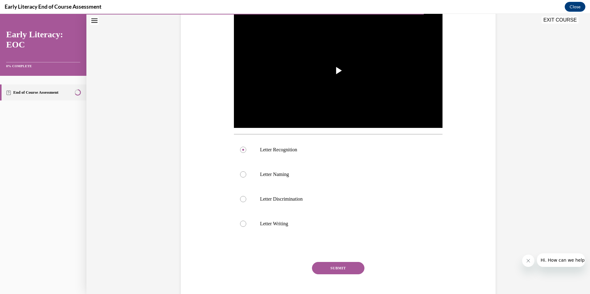
click at [333, 272] on button "SUBMIT" at bounding box center [338, 268] width 52 height 12
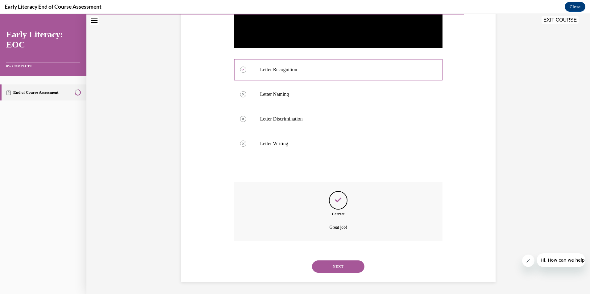
scroll to position [206, 0]
click at [330, 268] on button "NEXT" at bounding box center [338, 266] width 52 height 12
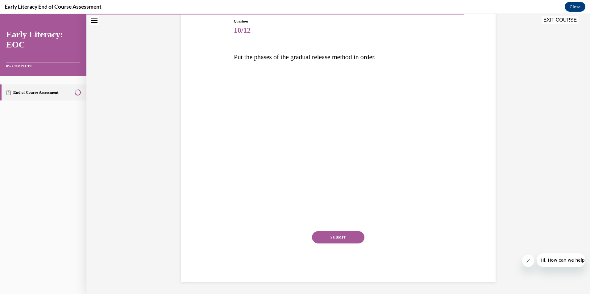
scroll to position [67, 0]
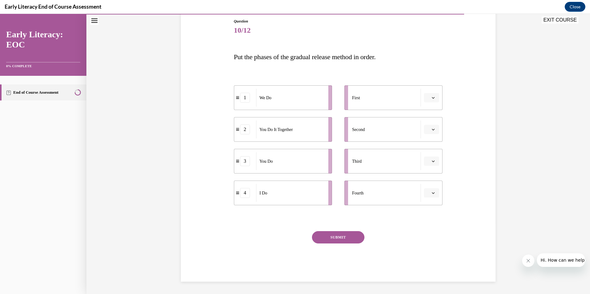
click at [432, 99] on icon "button" at bounding box center [433, 97] width 3 height 3
click at [424, 162] on div "4" at bounding box center [428, 161] width 15 height 12
click at [432, 128] on icon "button" at bounding box center [433, 129] width 3 height 3
click at [431, 155] on div "1" at bounding box center [428, 156] width 15 height 12
click at [432, 162] on icon "button" at bounding box center [433, 162] width 3 height 2
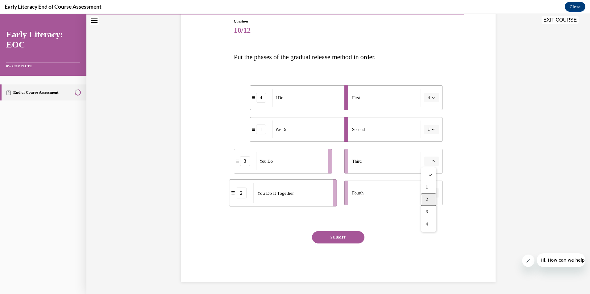
click at [427, 196] on div "2" at bounding box center [428, 200] width 15 height 12
click at [428, 194] on span "Please select an option" at bounding box center [429, 193] width 2 height 6
click at [428, 242] on span "3" at bounding box center [427, 244] width 2 height 5
click at [333, 233] on button "SUBMIT" at bounding box center [338, 237] width 52 height 12
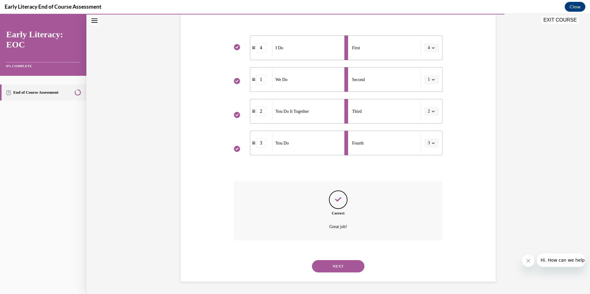
click at [333, 264] on button "NEXT" at bounding box center [338, 266] width 52 height 12
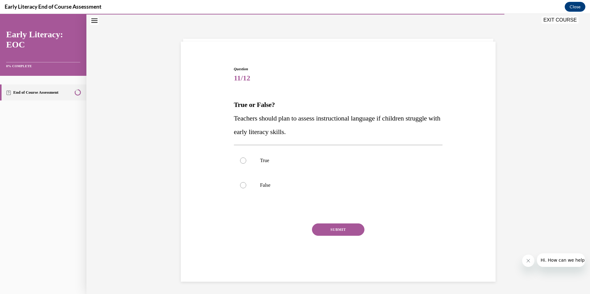
scroll to position [19, 0]
click at [326, 161] on p "True" at bounding box center [343, 161] width 167 height 6
click at [344, 231] on button "SUBMIT" at bounding box center [338, 230] width 52 height 12
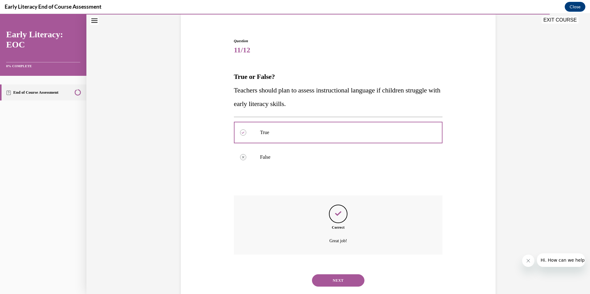
scroll to position [62, 0]
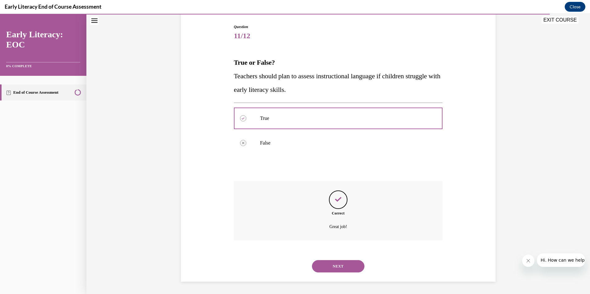
click at [337, 258] on div "NEXT" at bounding box center [338, 266] width 209 height 25
click at [337, 261] on button "NEXT" at bounding box center [338, 266] width 52 height 12
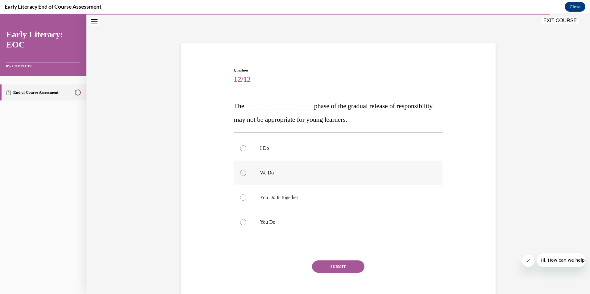
scroll to position [18, 0]
click at [281, 219] on div at bounding box center [338, 222] width 209 height 25
click at [334, 267] on button "SUBMIT" at bounding box center [338, 267] width 52 height 12
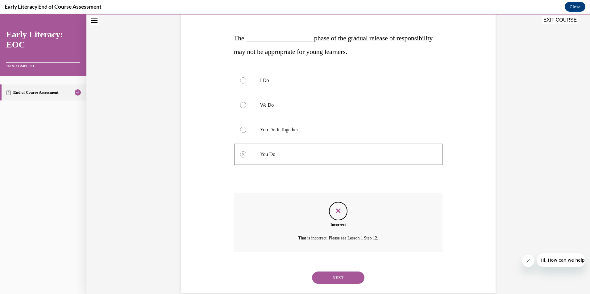
scroll to position [98, 0]
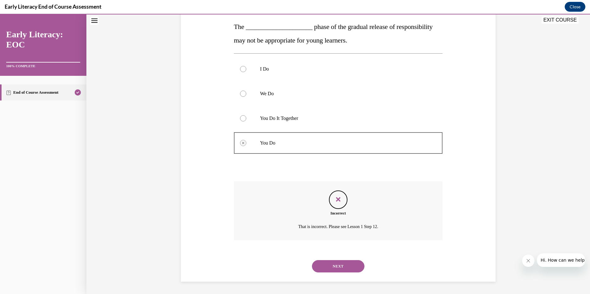
click at [327, 264] on button "NEXT" at bounding box center [338, 266] width 52 height 12
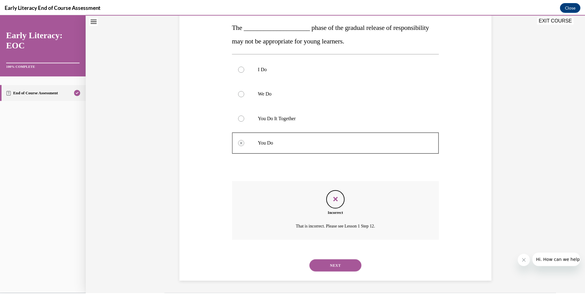
scroll to position [36, 0]
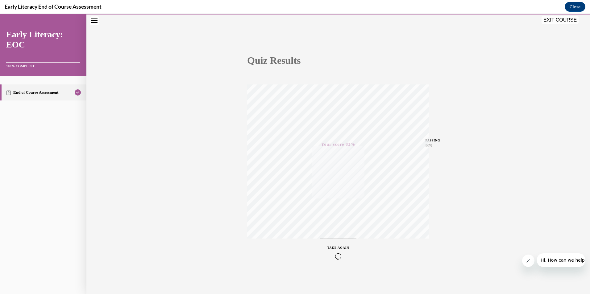
click at [558, 19] on button "EXIT COURSE" at bounding box center [560, 19] width 37 height 7
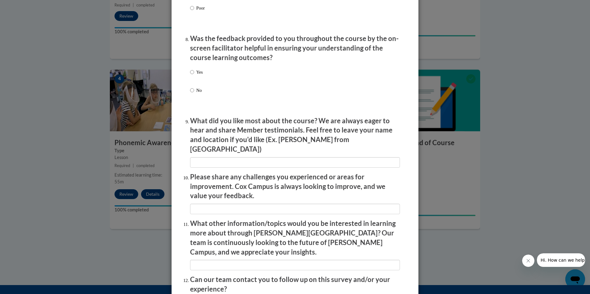
scroll to position [988, 0]
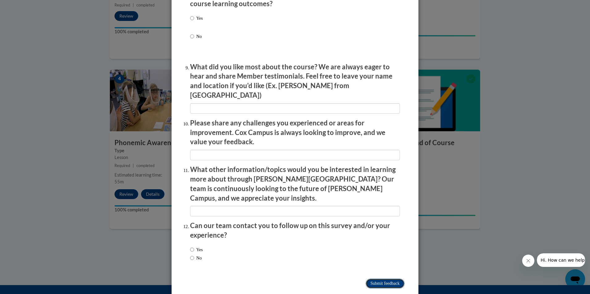
click at [371, 279] on input "Submit feedback" at bounding box center [385, 284] width 39 height 10
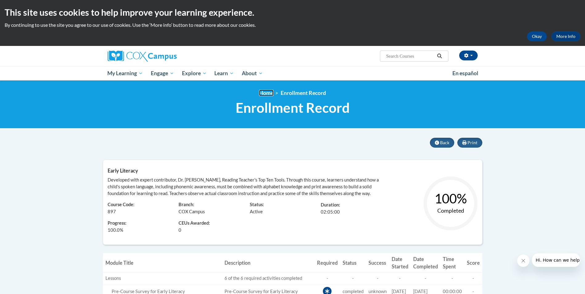
click at [272, 94] on link "Home" at bounding box center [266, 93] width 15 height 6
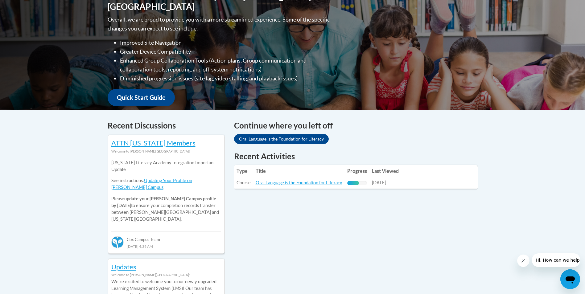
scroll to position [154, 0]
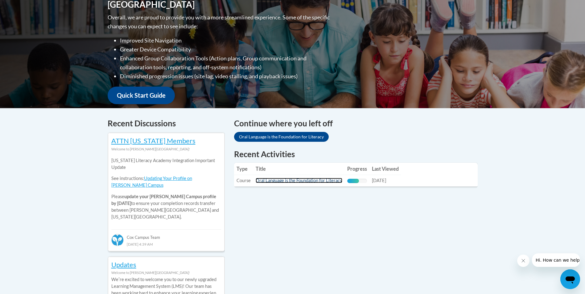
click at [313, 179] on link "Oral Language is the Foundation for Literacy" at bounding box center [299, 180] width 87 height 5
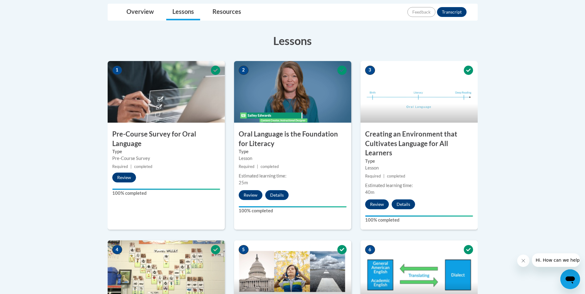
scroll to position [154, 0]
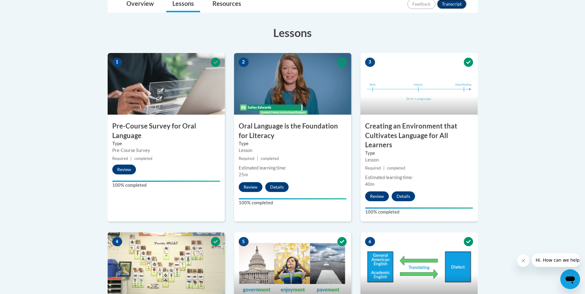
click at [445, 8] on button "Transcript" at bounding box center [452, 4] width 30 height 10
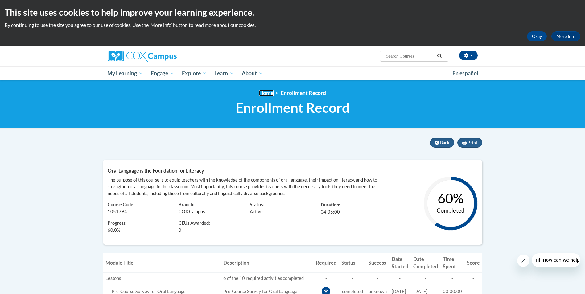
click at [266, 92] on link "Home" at bounding box center [266, 93] width 15 height 6
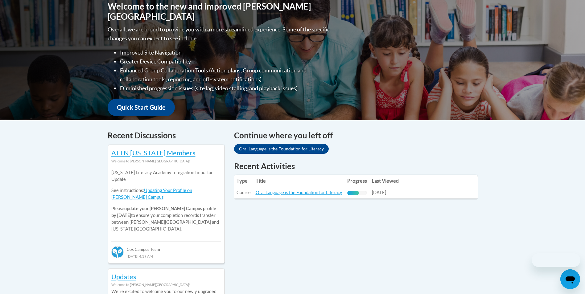
scroll to position [154, 0]
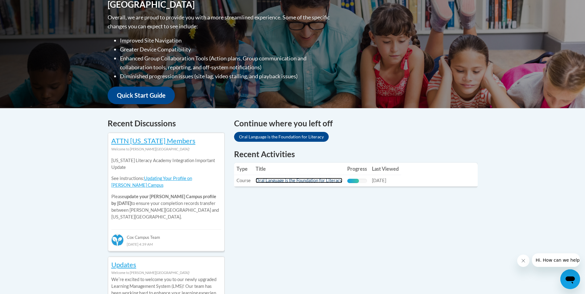
click at [297, 181] on link "Oral Language is the Foundation for Literacy" at bounding box center [299, 180] width 87 height 5
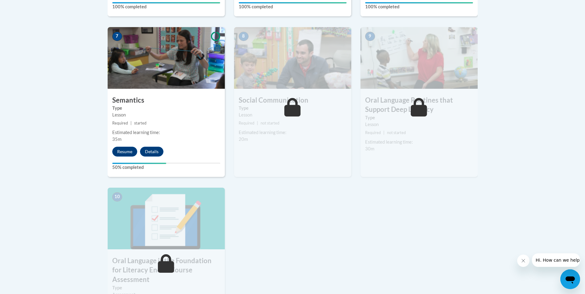
scroll to position [519, 0]
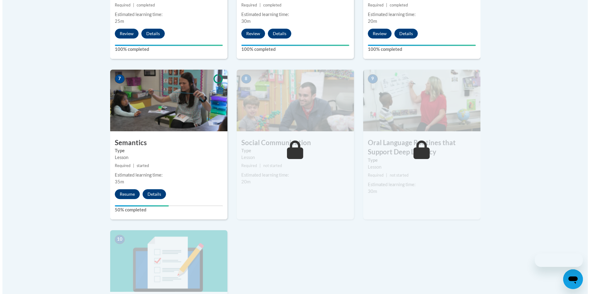
scroll to position [478, 0]
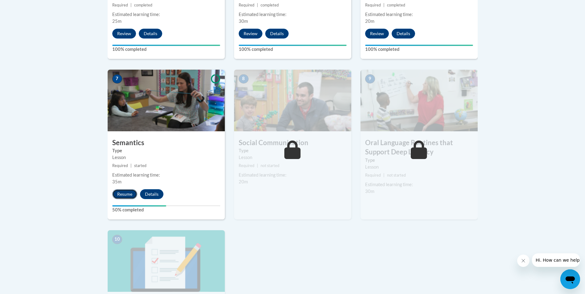
click at [118, 193] on button "Resume" at bounding box center [124, 194] width 25 height 10
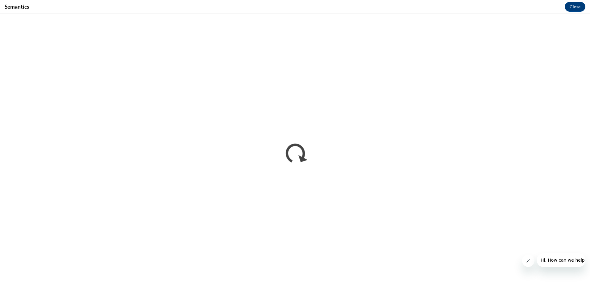
scroll to position [0, 0]
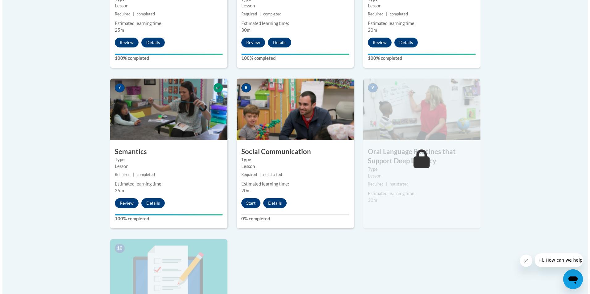
scroll to position [525, 0]
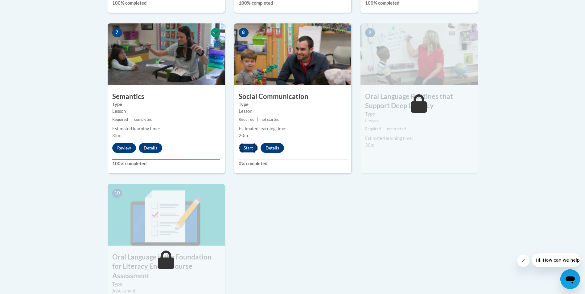
click at [250, 145] on button "Start" at bounding box center [248, 148] width 19 height 10
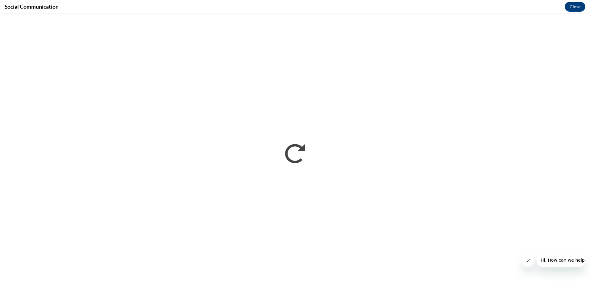
scroll to position [0, 0]
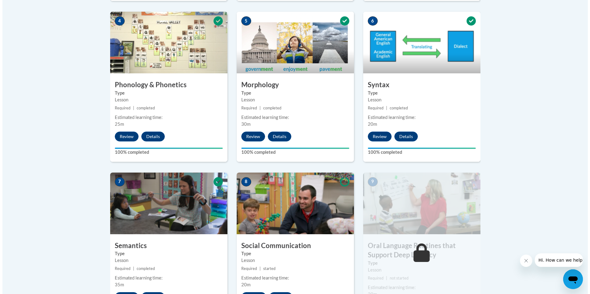
scroll to position [494, 0]
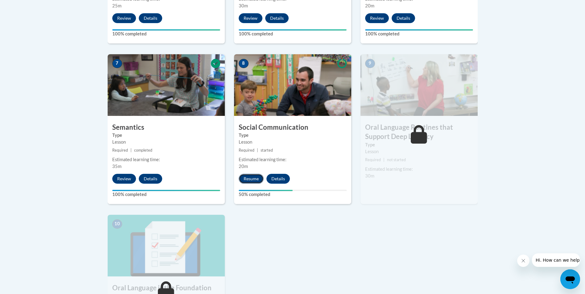
click at [252, 174] on button "Resume" at bounding box center [251, 179] width 25 height 10
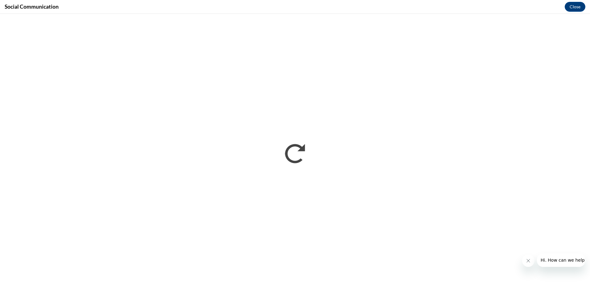
scroll to position [0, 0]
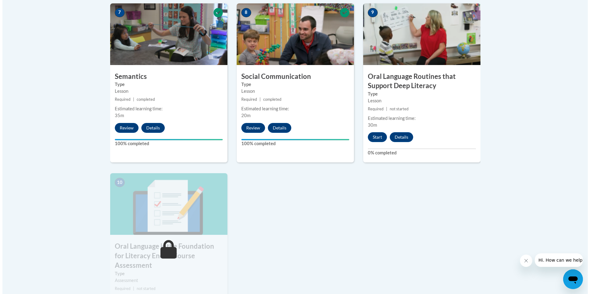
scroll to position [556, 0]
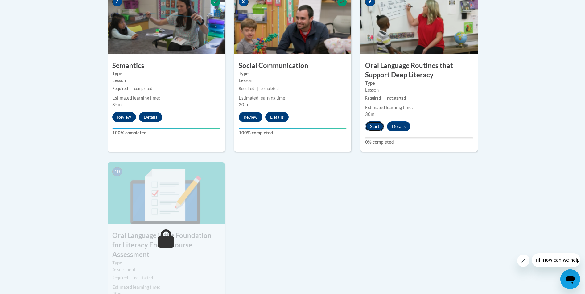
click at [376, 123] on button "Start" at bounding box center [374, 127] width 19 height 10
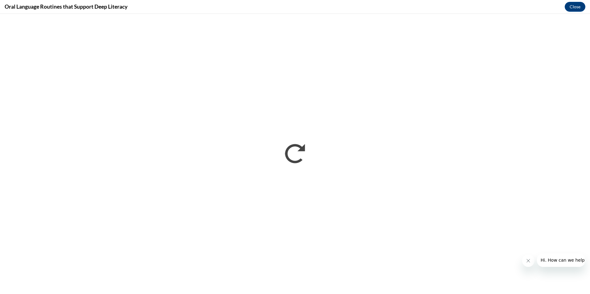
scroll to position [0, 0]
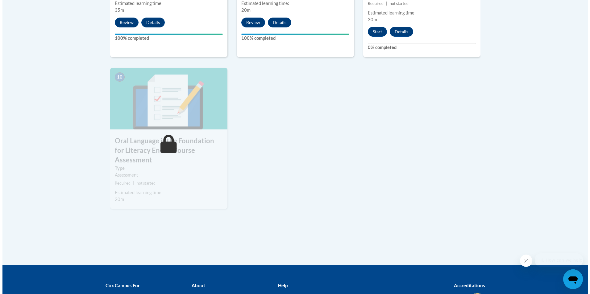
scroll to position [556, 0]
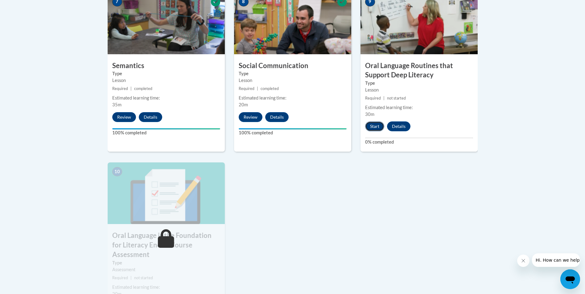
click at [376, 126] on button "Start" at bounding box center [374, 127] width 19 height 10
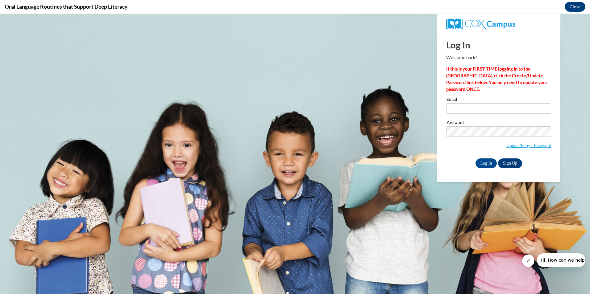
scroll to position [0, 0]
click at [459, 106] on input "Email" at bounding box center [498, 108] width 105 height 10
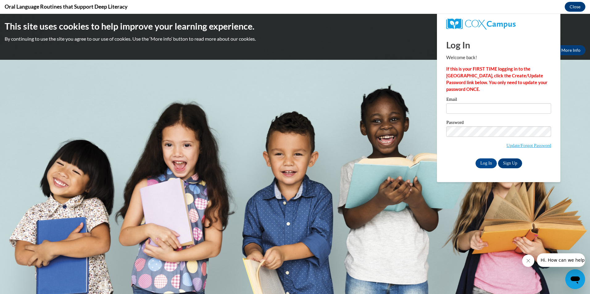
type input "ssaulter@wildcat.fvsu.edu"
click at [476, 159] on input "Log In" at bounding box center [487, 164] width 22 height 10
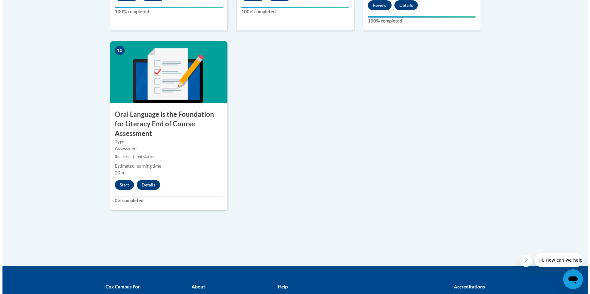
scroll to position [679, 0]
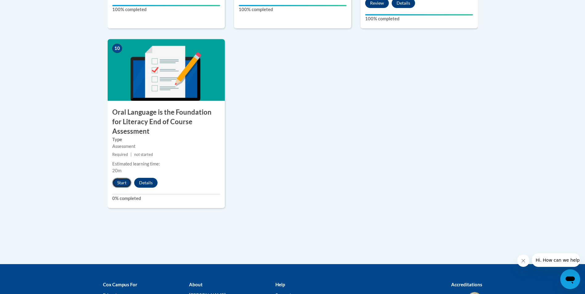
click at [124, 178] on button "Start" at bounding box center [121, 183] width 19 height 10
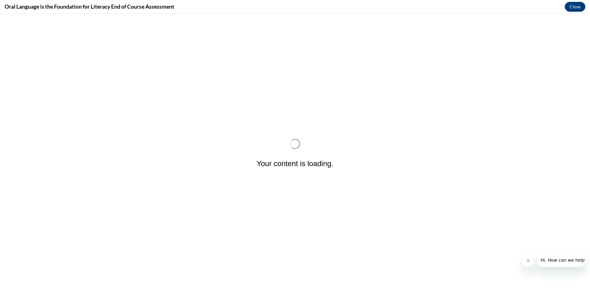
scroll to position [0, 0]
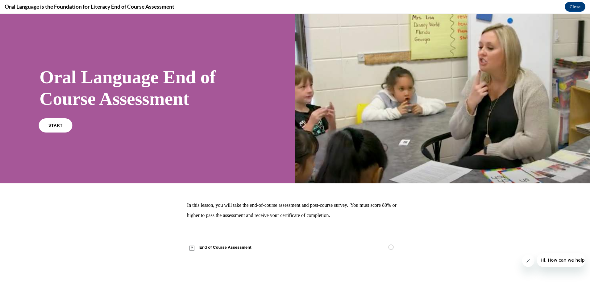
click at [50, 127] on link "START" at bounding box center [56, 125] width 34 height 14
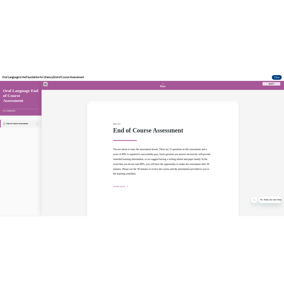
scroll to position [19, 0]
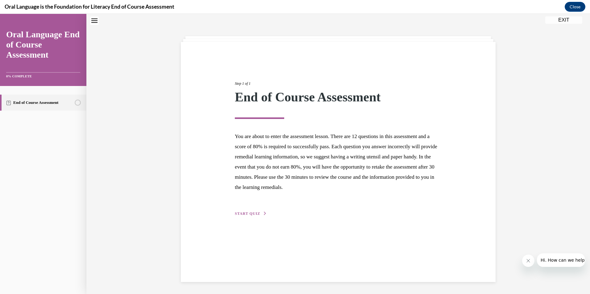
click at [254, 206] on div "Step 1 of 1 End of Course Assessment You are about to enter the assessment less…" at bounding box center [338, 142] width 216 height 151
click at [256, 210] on div "Step 1 of 1 End of Course Assessment You are about to enter the assessment less…" at bounding box center [338, 142] width 216 height 151
click at [256, 213] on span "START QUIZ" at bounding box center [247, 214] width 25 height 4
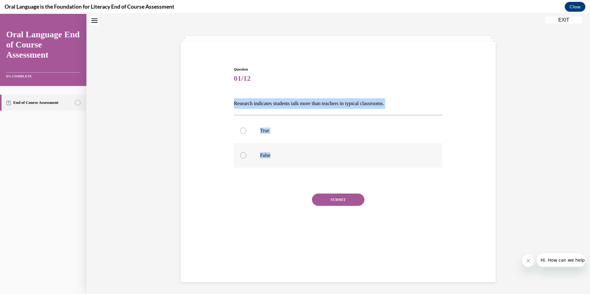
drag, startPoint x: 225, startPoint y: 105, endPoint x: 288, endPoint y: 151, distance: 77.9
click at [288, 151] on div "Question 01/12 Research indicates students talk more than teachers in typical c…" at bounding box center [338, 146] width 318 height 196
copy div "Research indicates students talk more than teachers in typical classrooms.   Tr…"
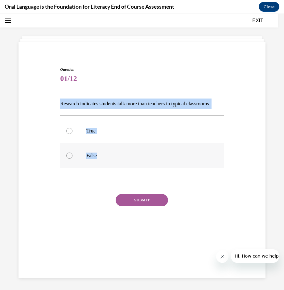
click at [122, 168] on label "False" at bounding box center [142, 155] width 164 height 25
click at [73, 159] on input "False" at bounding box center [69, 155] width 6 height 6
radio input "true"
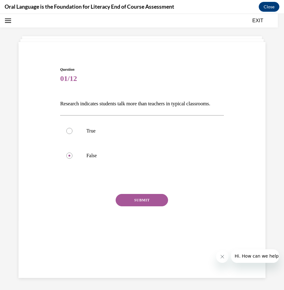
click at [138, 206] on button "SUBMIT" at bounding box center [142, 200] width 52 height 12
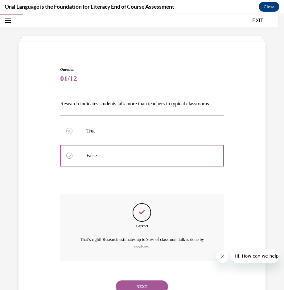
scroll to position [54, 0]
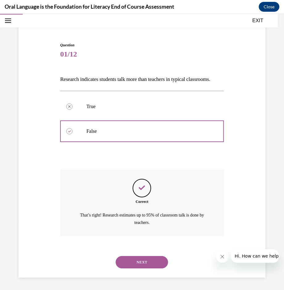
click at [153, 259] on button "NEXT" at bounding box center [142, 262] width 52 height 12
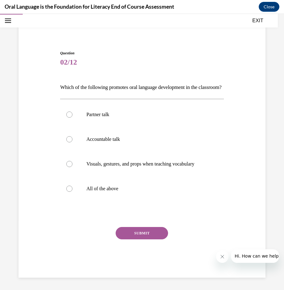
scroll to position [25, 0]
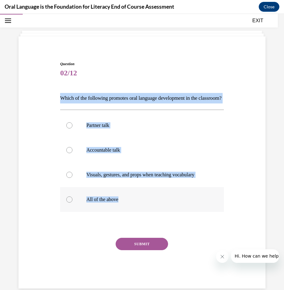
drag, startPoint x: 61, startPoint y: 97, endPoint x: 148, endPoint y: 213, distance: 145.7
click at [148, 213] on div "Question 02/12 Which of the following promotes oral language development in the…" at bounding box center [142, 174] width 164 height 227
copy div "Which of the following promotes oral language development in the classroom?  Pa…"
drag, startPoint x: 79, startPoint y: 212, endPoint x: 125, endPoint y: 243, distance: 55.8
click at [79, 212] on label "All of the above" at bounding box center [142, 199] width 164 height 25
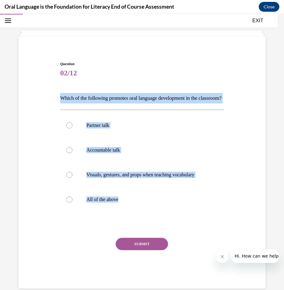
click at [73, 202] on input "All of the above" at bounding box center [69, 199] width 6 height 6
radio input "true"
click at [139, 250] on button "SUBMIT" at bounding box center [142, 244] width 52 height 12
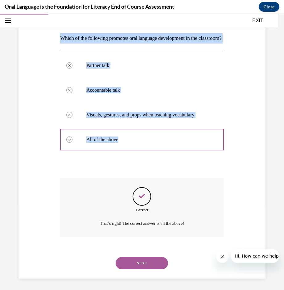
scroll to position [96, 0]
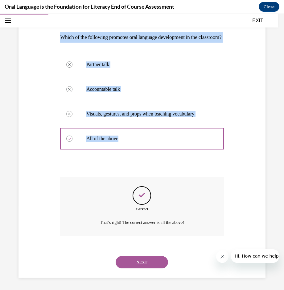
click at [154, 260] on button "NEXT" at bounding box center [142, 262] width 52 height 12
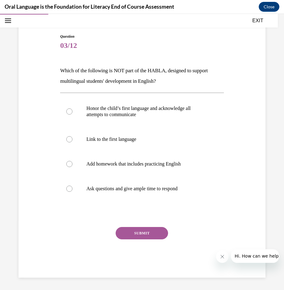
scroll to position [52, 0]
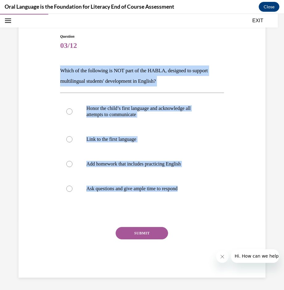
drag, startPoint x: 51, startPoint y: 66, endPoint x: 187, endPoint y: 209, distance: 197.3
click at [187, 209] on div "Question 03/12 Which of the following is NOT part of the HABLA, designed to sup…" at bounding box center [142, 146] width 250 height 262
copy div "Which of the following is NOT part of the HABLA, designed to support multilingu…"
click at [235, 143] on div "Question 03/12 Which of the following is NOT part of the HABLA, designed to sup…" at bounding box center [142, 146] width 250 height 262
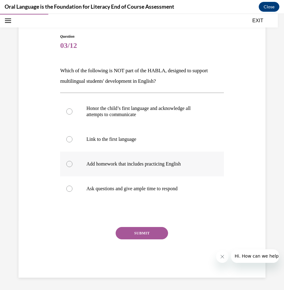
click at [123, 167] on label "Add homework that includes practicing English" at bounding box center [142, 164] width 164 height 25
click at [73, 167] on input "Add homework that includes practicing English" at bounding box center [69, 164] width 6 height 6
radio input "true"
click at [147, 230] on button "SUBMIT" at bounding box center [142, 233] width 52 height 12
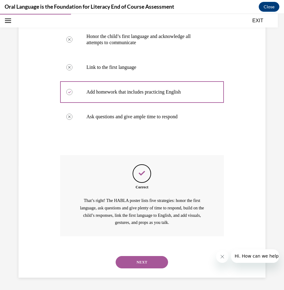
click at [156, 258] on button "NEXT" at bounding box center [142, 262] width 52 height 12
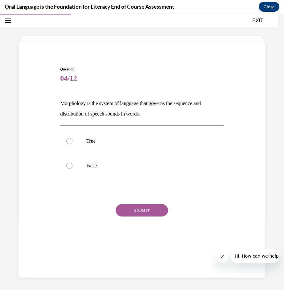
scroll to position [19, 0]
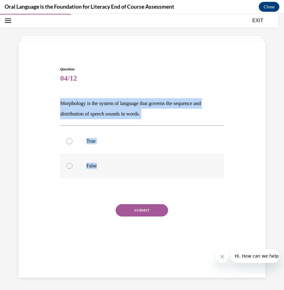
drag, startPoint x: 58, startPoint y: 100, endPoint x: 120, endPoint y: 166, distance: 90.4
click at [120, 166] on div "Question 04/12 Morphology is the system of language that governs the sequence a…" at bounding box center [142, 156] width 167 height 198
drag, startPoint x: 120, startPoint y: 166, endPoint x: 110, endPoint y: 139, distance: 29.1
click at [110, 139] on p "True" at bounding box center [147, 141] width 122 height 6
click at [73, 139] on input "True" at bounding box center [69, 141] width 6 height 6
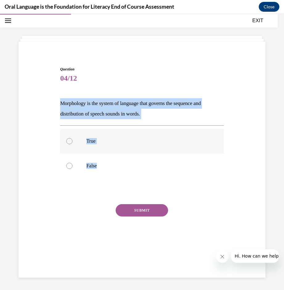
radio input "true"
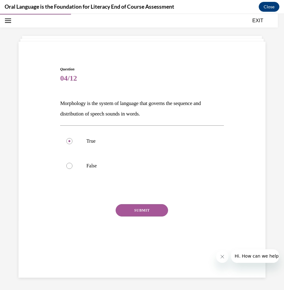
click at [117, 211] on button "SUBMIT" at bounding box center [142, 210] width 52 height 12
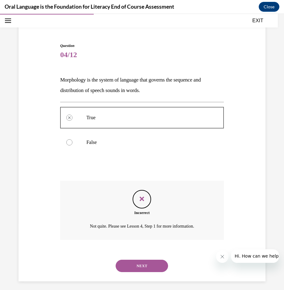
scroll to position [47, 0]
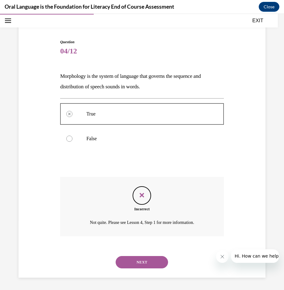
click at [148, 257] on button "NEXT" at bounding box center [142, 262] width 52 height 12
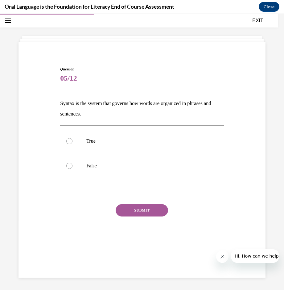
scroll to position [19, 0]
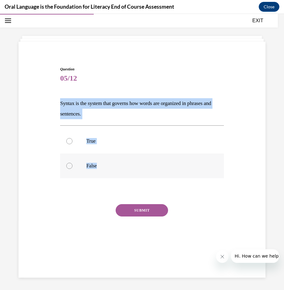
drag, startPoint x: 53, startPoint y: 96, endPoint x: 129, endPoint y: 162, distance: 100.2
click at [129, 162] on div "Question 05/12 Syntax is the system that governs how words are organized in phr…" at bounding box center [142, 151] width 250 height 207
copy div "Syntax is the system that governs how words are organized in phrases and senten…"
click at [73, 144] on label "True" at bounding box center [142, 141] width 164 height 25
click at [73, 144] on input "True" at bounding box center [69, 141] width 6 height 6
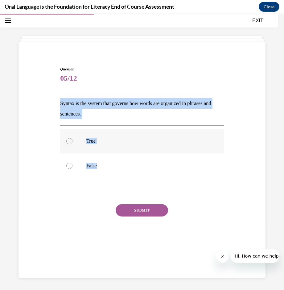
radio input "true"
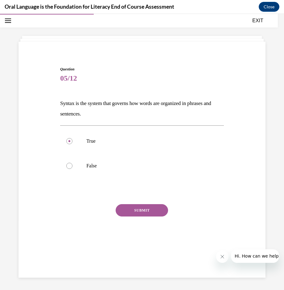
click at [156, 214] on button "SUBMIT" at bounding box center [142, 210] width 52 height 12
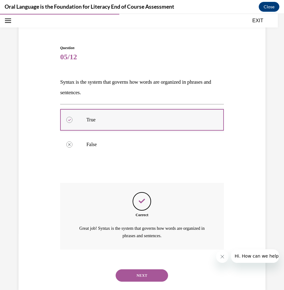
scroll to position [54, 0]
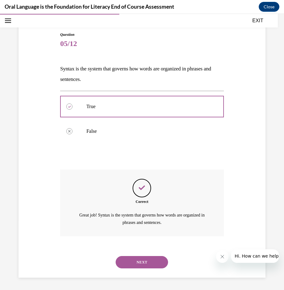
drag, startPoint x: 156, startPoint y: 265, endPoint x: 114, endPoint y: 210, distance: 69.0
click at [155, 262] on button "NEXT" at bounding box center [142, 262] width 52 height 12
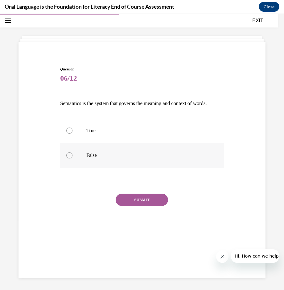
scroll to position [19, 0]
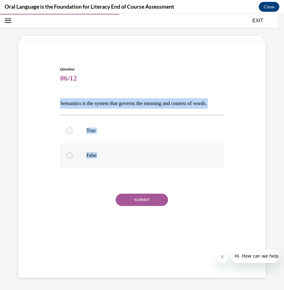
drag, startPoint x: 58, startPoint y: 97, endPoint x: 114, endPoint y: 177, distance: 97.3
click at [114, 177] on div "Question 06/12 Semantics is the system that governs the meaning and context of …" at bounding box center [142, 150] width 167 height 187
copy div "Semantics is the system that governs the meaning and context of words.  True Fa…"
click at [83, 134] on label "True" at bounding box center [142, 130] width 164 height 25
click at [73, 134] on input "True" at bounding box center [69, 130] width 6 height 6
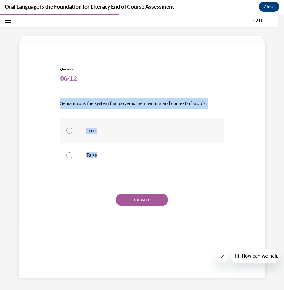
radio input "true"
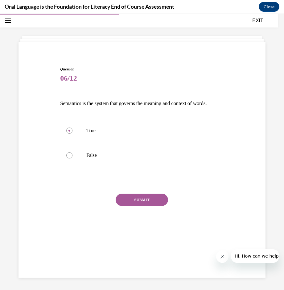
click at [153, 202] on div "Question 06/12 Semantics is the system that governs the meaning and context of …" at bounding box center [142, 155] width 164 height 178
drag, startPoint x: 153, startPoint y: 202, endPoint x: 156, endPoint y: 209, distance: 6.8
click at [155, 206] on button "SUBMIT" at bounding box center [142, 200] width 52 height 12
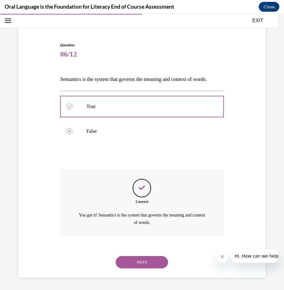
scroll to position [54, 0]
click at [145, 258] on button "NEXT" at bounding box center [142, 262] width 52 height 12
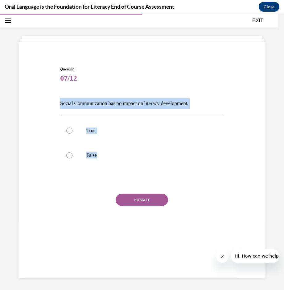
drag, startPoint x: 61, startPoint y: 99, endPoint x: 112, endPoint y: 168, distance: 85.2
click at [112, 168] on div "Question 07/12 Social Communication has no impact on literacy development. True…" at bounding box center [142, 146] width 250 height 196
copy div "Social Communication has no impact on literacy development. True False"
click at [103, 151] on label "False" at bounding box center [142, 155] width 164 height 25
click at [73, 152] on input "False" at bounding box center [69, 155] width 6 height 6
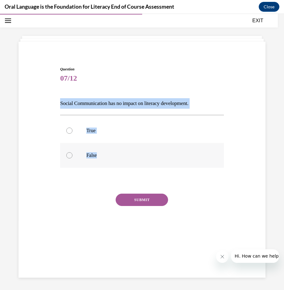
radio input "true"
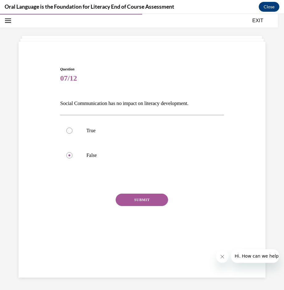
click at [152, 199] on button "SUBMIT" at bounding box center [142, 200] width 52 height 12
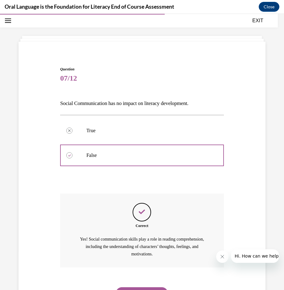
scroll to position [51, 0]
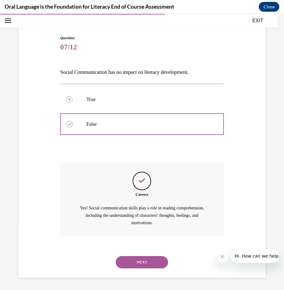
click at [134, 266] on button "NEXT" at bounding box center [142, 262] width 52 height 12
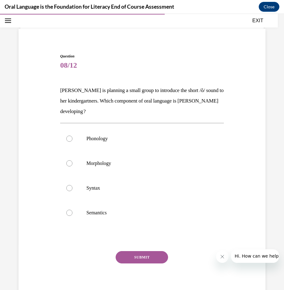
scroll to position [32, 0]
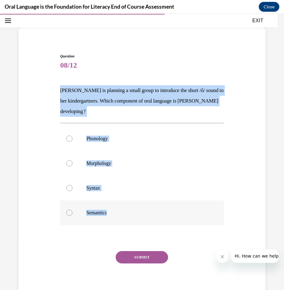
drag, startPoint x: 52, startPoint y: 89, endPoint x: 141, endPoint y: 221, distance: 159.6
click at [141, 221] on div "Question 08/12 Mrs. Coleman is planning a small group to introduce the short /ŏ…" at bounding box center [142, 168] width 250 height 267
copy div "Mrs. Coleman is planning a small group to introduce the short /ŏ/ sound to her …"
click at [131, 167] on label "Morphology" at bounding box center [142, 163] width 164 height 25
click at [73, 166] on input "Morphology" at bounding box center [69, 163] width 6 height 6
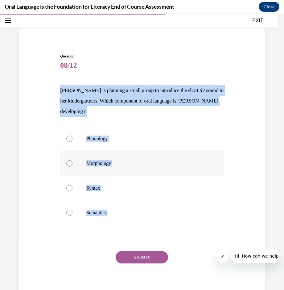
radio input "true"
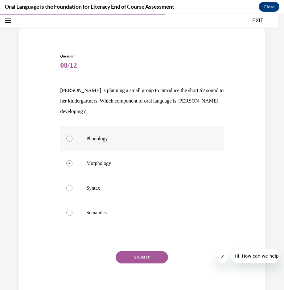
click at [114, 137] on p "Phonology" at bounding box center [147, 138] width 122 height 6
click at [73, 137] on input "Phonology" at bounding box center [69, 138] width 6 height 6
radio input "true"
click at [140, 255] on button "SUBMIT" at bounding box center [142, 257] width 52 height 12
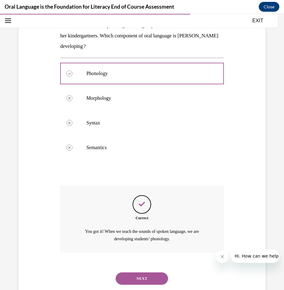
scroll to position [114, 0]
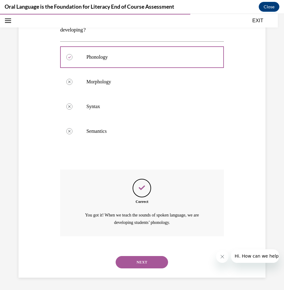
click at [119, 266] on button "NEXT" at bounding box center [142, 262] width 52 height 12
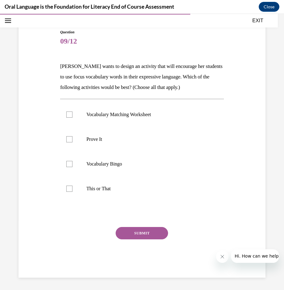
scroll to position [56, 0]
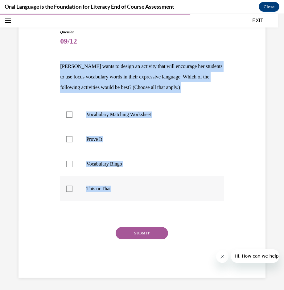
drag, startPoint x: 59, startPoint y: 66, endPoint x: 151, endPoint y: 187, distance: 151.5
click at [151, 187] on div "Question 09/12 Mrs. Butler wants to design an activity that will encourage her …" at bounding box center [142, 153] width 164 height 248
copy div "Mrs. Butler wants to design an activity that will encourage her students to use…"
click at [134, 145] on label "Prove It" at bounding box center [142, 139] width 164 height 25
click at [73, 142] on input "Prove It" at bounding box center [69, 139] width 6 height 6
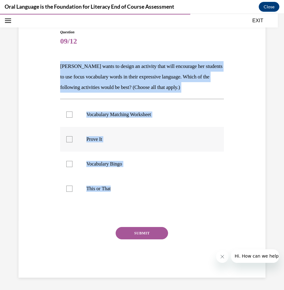
checkbox input "true"
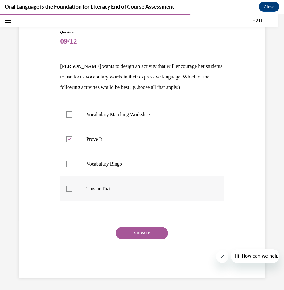
drag, startPoint x: 122, startPoint y: 185, endPoint x: 122, endPoint y: 196, distance: 11.4
click at [121, 185] on label "This or That" at bounding box center [142, 188] width 164 height 25
click at [73, 185] on input "This or That" at bounding box center [69, 188] width 6 height 6
checkbox input "true"
click at [106, 165] on p "Vocabulary Bingo" at bounding box center [147, 164] width 122 height 6
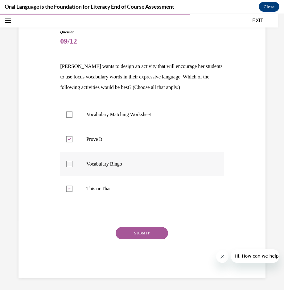
click at [73, 165] on input "Vocabulary Bingo" at bounding box center [69, 164] width 6 height 6
checkbox input "true"
click at [126, 119] on label "Vocabulary Matching Worksheet" at bounding box center [142, 114] width 164 height 25
click at [73, 118] on input "Vocabulary Matching Worksheet" at bounding box center [69, 114] width 6 height 6
checkbox input "true"
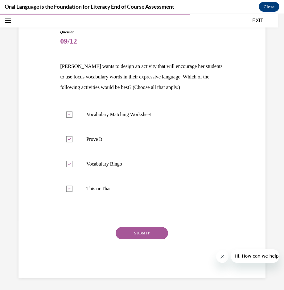
click at [145, 229] on button "SUBMIT" at bounding box center [142, 233] width 52 height 12
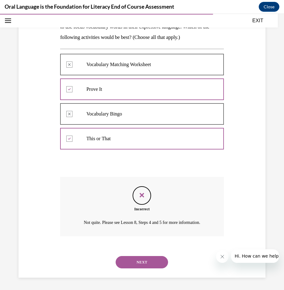
scroll to position [114, 0]
click at [147, 263] on button "NEXT" at bounding box center [142, 262] width 52 height 12
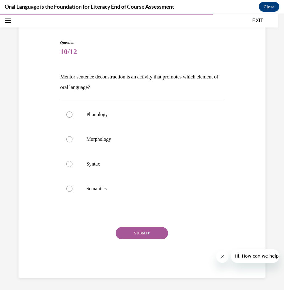
scroll to position [46, 0]
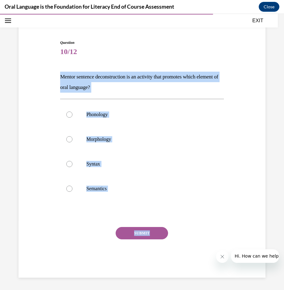
drag, startPoint x: 53, startPoint y: 74, endPoint x: 183, endPoint y: 227, distance: 200.4
click at [183, 227] on div "Question 10/12 Mentor sentence deconstruction is an activity that promotes whic…" at bounding box center [142, 149] width 250 height 256
copy div "Mentor sentence deconstruction is an activity that promotes which element of or…"
click at [137, 160] on label "Syntax" at bounding box center [142, 164] width 164 height 25
click at [73, 161] on input "Syntax" at bounding box center [69, 164] width 6 height 6
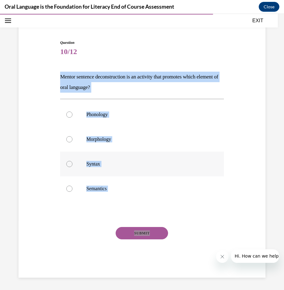
radio input "true"
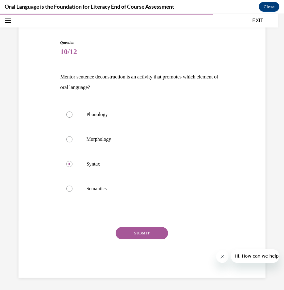
click at [158, 239] on button "SUBMIT" at bounding box center [142, 233] width 52 height 12
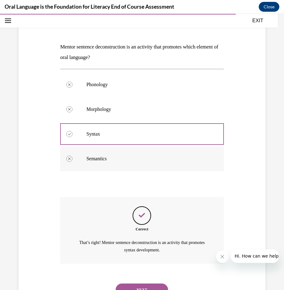
scroll to position [103, 0]
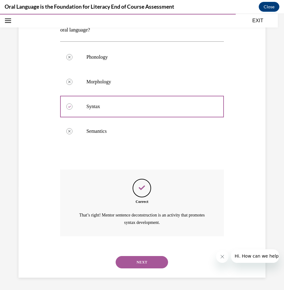
click at [159, 256] on div "NEXT" at bounding box center [142, 262] width 164 height 25
drag, startPoint x: 159, startPoint y: 256, endPoint x: 161, endPoint y: 267, distance: 11.7
click at [161, 267] on button "NEXT" at bounding box center [142, 262] width 52 height 12
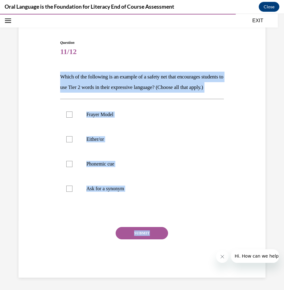
drag, startPoint x: 49, startPoint y: 59, endPoint x: 202, endPoint y: 226, distance: 226.3
click at [202, 226] on div "Question 11/12 Which of the following is an example of a safety net that encour…" at bounding box center [142, 149] width 250 height 256
copy div "Which of the following is an example of a safety net that encourages students t…"
click at [123, 142] on label "Either/or" at bounding box center [142, 139] width 164 height 25
click at [73, 142] on input "Either/or" at bounding box center [69, 139] width 6 height 6
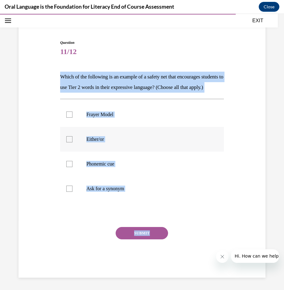
checkbox input "true"
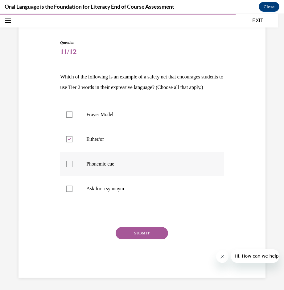
click at [120, 161] on p "Phonemic cue" at bounding box center [147, 164] width 122 height 6
click at [73, 161] on input "Phonemic cue" at bounding box center [69, 164] width 6 height 6
checkbox input "true"
click at [119, 185] on label "Ask for a synonym" at bounding box center [142, 188] width 164 height 25
drag, startPoint x: 119, startPoint y: 185, endPoint x: 86, endPoint y: 188, distance: 32.9
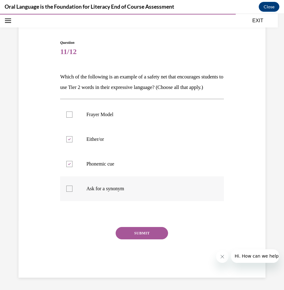
click at [86, 188] on p "Ask for a synonym" at bounding box center [147, 188] width 122 height 6
click at [73, 188] on input "Ask for a synonym" at bounding box center [69, 188] width 6 height 6
checkbox input "true"
click at [150, 236] on button "SUBMIT" at bounding box center [142, 233] width 52 height 12
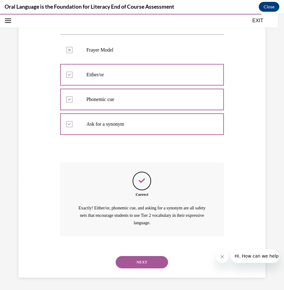
click at [148, 259] on button "NEXT" at bounding box center [142, 262] width 52 height 12
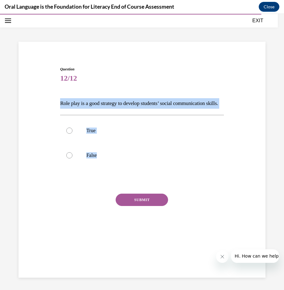
drag, startPoint x: 58, startPoint y: 102, endPoint x: 129, endPoint y: 186, distance: 109.7
click at [129, 186] on div "Question 12/12 Role play is a good strategy to develop students’ social communi…" at bounding box center [142, 150] width 167 height 187
click at [108, 134] on p "True" at bounding box center [147, 130] width 122 height 6
click at [73, 134] on input "True" at bounding box center [69, 130] width 6 height 6
radio input "true"
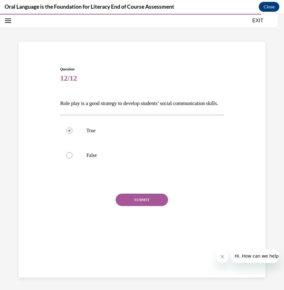
click at [144, 206] on button "SUBMIT" at bounding box center [142, 200] width 52 height 12
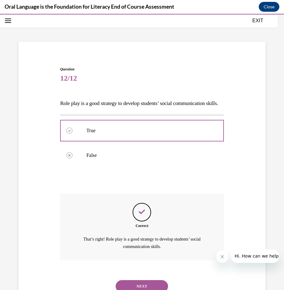
scroll to position [54, 0]
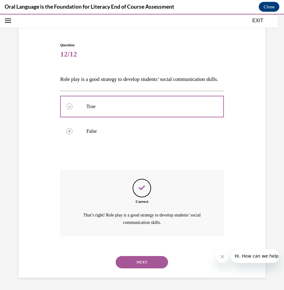
click at [156, 265] on button "NEXT" at bounding box center [142, 262] width 52 height 12
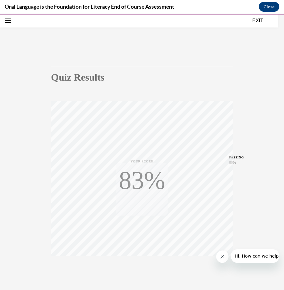
scroll to position [40, 0]
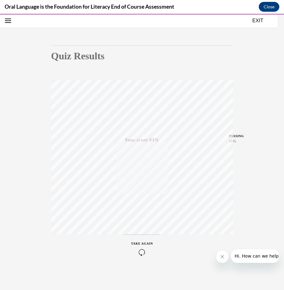
click at [144, 253] on icon "button" at bounding box center [142, 252] width 22 height 7
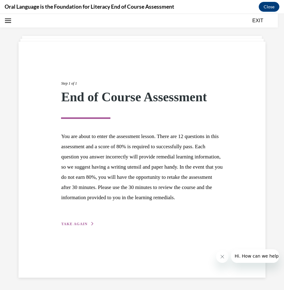
scroll to position [19, 0]
click at [86, 227] on div "Step 1 of 1 End of Course Assessment You are about to enter the assessment less…" at bounding box center [141, 146] width 171 height 161
click at [84, 227] on div "Step 1 of 1 End of Course Assessment You are about to enter the assessment less…" at bounding box center [141, 146] width 171 height 161
click at [84, 238] on div "Step 1 of 1 End of Course Assessment You are about to enter the assessment less…" at bounding box center [142, 160] width 247 height 236
click at [87, 227] on button "TAKE AGAIN" at bounding box center [77, 224] width 33 height 6
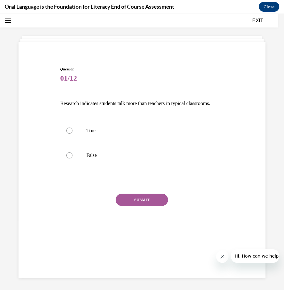
click at [82, 232] on div "SUBMIT NEXT" at bounding box center [142, 219] width 164 height 51
click at [97, 168] on label "False" at bounding box center [142, 155] width 164 height 25
click at [73, 158] on input "False" at bounding box center [69, 155] width 6 height 6
radio input "true"
click at [124, 206] on button "SUBMIT" at bounding box center [142, 200] width 52 height 12
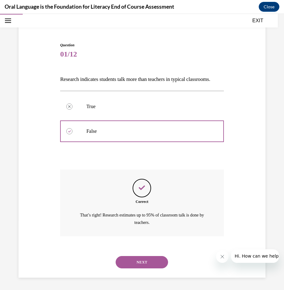
scroll to position [54, 0]
drag, startPoint x: 139, startPoint y: 267, endPoint x: 137, endPoint y: 257, distance: 10.0
click at [139, 265] on button "NEXT" at bounding box center [142, 262] width 52 height 12
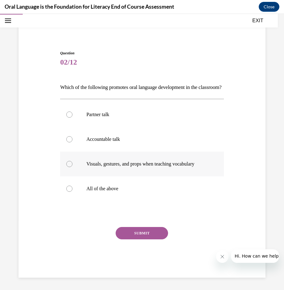
scroll to position [25, 0]
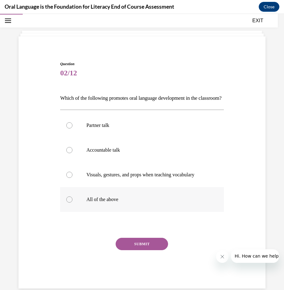
click at [109, 204] on label "All of the above" at bounding box center [142, 199] width 164 height 25
click at [73, 202] on input "All of the above" at bounding box center [69, 199] width 6 height 6
radio input "true"
drag, startPoint x: 137, startPoint y: 265, endPoint x: 138, endPoint y: 261, distance: 4.1
click at [138, 265] on div "SUBMIT" at bounding box center [142, 253] width 164 height 31
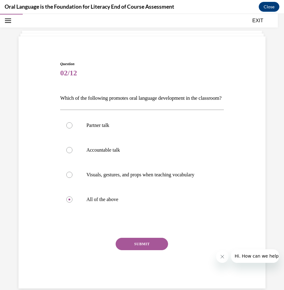
click at [137, 250] on button "SUBMIT" at bounding box center [142, 244] width 52 height 12
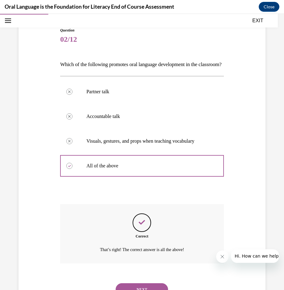
scroll to position [96, 0]
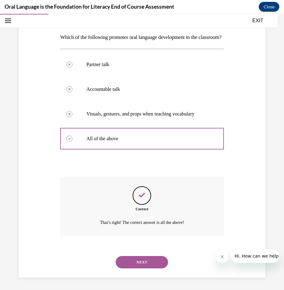
click at [140, 257] on button "NEXT" at bounding box center [142, 262] width 52 height 12
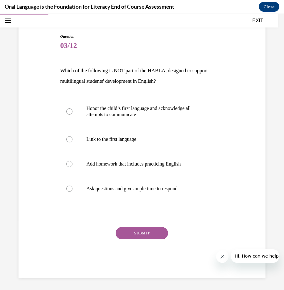
scroll to position [52, 0]
click at [115, 165] on p "Add homework that includes practicing English" at bounding box center [147, 164] width 122 height 6
click at [73, 165] on input "Add homework that includes practicing English" at bounding box center [69, 164] width 6 height 6
radio input "true"
click at [137, 225] on div "Question 03/12 Which of the following is NOT part of the HABLA, designed to sup…" at bounding box center [142, 156] width 164 height 244
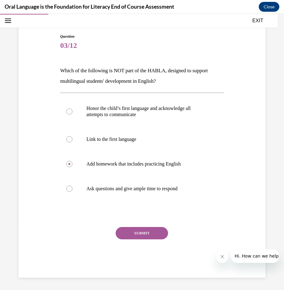
click at [138, 233] on button "SUBMIT" at bounding box center [142, 233] width 52 height 12
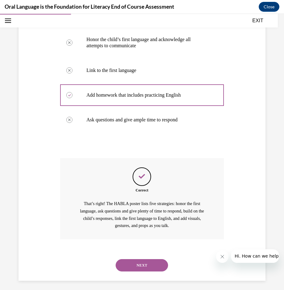
scroll to position [124, 0]
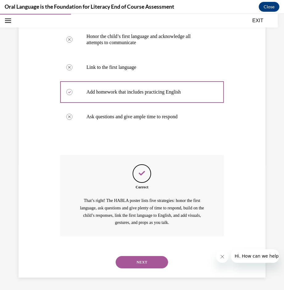
click at [134, 253] on div "NEXT" at bounding box center [142, 262] width 164 height 25
click at [134, 257] on button "NEXT" at bounding box center [142, 262] width 52 height 12
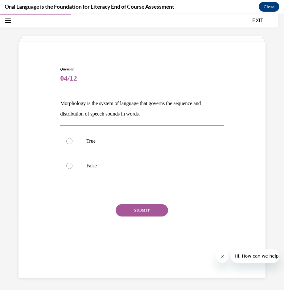
scroll to position [19, 0]
drag, startPoint x: 105, startPoint y: 168, endPoint x: 113, endPoint y: 191, distance: 24.3
click at [105, 171] on label "False" at bounding box center [142, 165] width 164 height 25
click at [73, 169] on input "False" at bounding box center [69, 166] width 6 height 6
radio input "true"
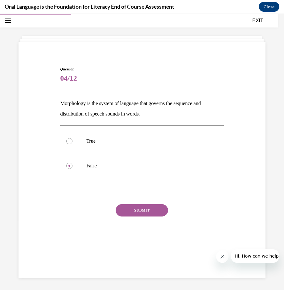
click at [144, 212] on button "SUBMIT" at bounding box center [142, 210] width 52 height 12
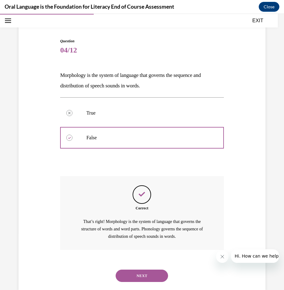
scroll to position [61, 0]
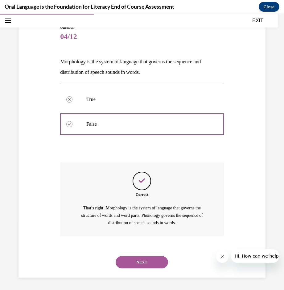
click at [151, 260] on button "NEXT" at bounding box center [142, 262] width 52 height 12
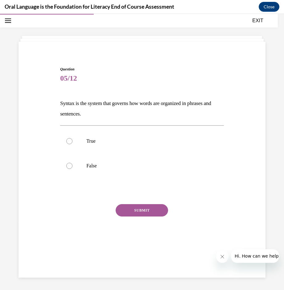
scroll to position [19, 0]
drag, startPoint x: 104, startPoint y: 148, endPoint x: 118, endPoint y: 180, distance: 34.6
click at [104, 148] on label "True" at bounding box center [142, 141] width 164 height 25
click at [73, 144] on input "True" at bounding box center [69, 141] width 6 height 6
radio input "true"
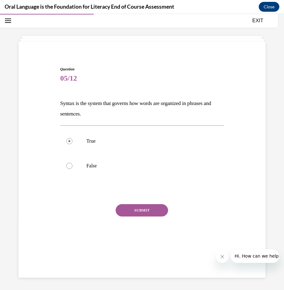
click at [139, 210] on button "SUBMIT" at bounding box center [142, 210] width 52 height 12
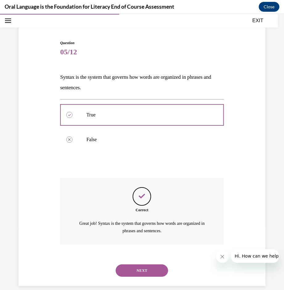
scroll to position [54, 0]
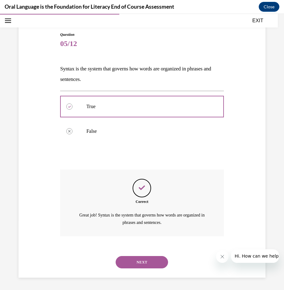
click at [151, 258] on button "NEXT" at bounding box center [142, 262] width 52 height 12
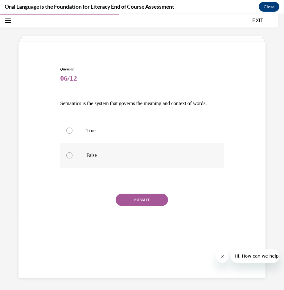
click at [123, 154] on label "False" at bounding box center [142, 155] width 164 height 25
click at [73, 154] on input "False" at bounding box center [69, 155] width 6 height 6
radio input "true"
click at [128, 143] on label "True" at bounding box center [142, 130] width 164 height 25
click at [73, 134] on input "True" at bounding box center [69, 130] width 6 height 6
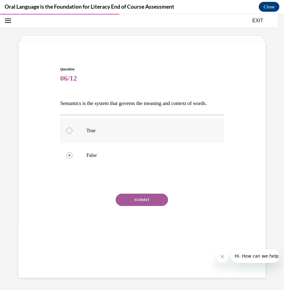
radio input "true"
click at [137, 206] on button "SUBMIT" at bounding box center [142, 200] width 52 height 12
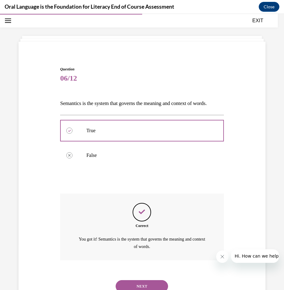
scroll to position [54, 0]
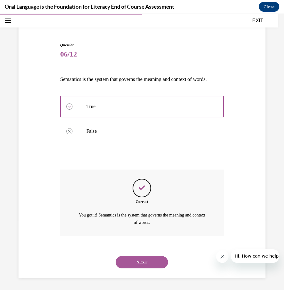
click at [144, 257] on button "NEXT" at bounding box center [142, 262] width 52 height 12
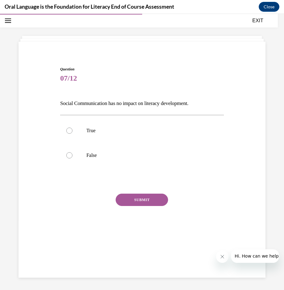
scroll to position [19, 0]
click at [171, 158] on p "False" at bounding box center [147, 155] width 122 height 6
click at [73, 158] on input "False" at bounding box center [69, 155] width 6 height 6
radio input "true"
click at [132, 200] on button "SUBMIT" at bounding box center [142, 200] width 52 height 12
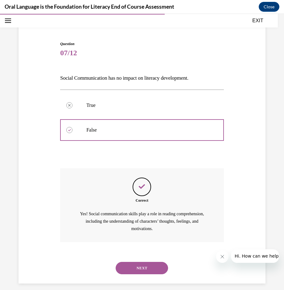
scroll to position [51, 0]
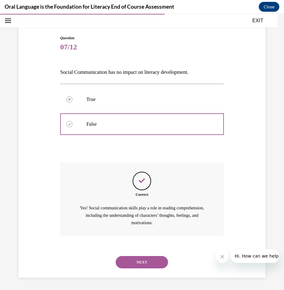
click at [158, 259] on button "NEXT" at bounding box center [142, 262] width 52 height 12
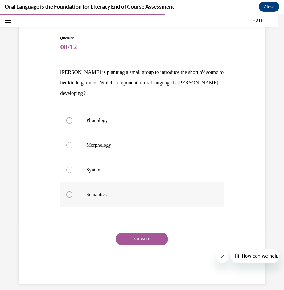
scroll to position [32, 0]
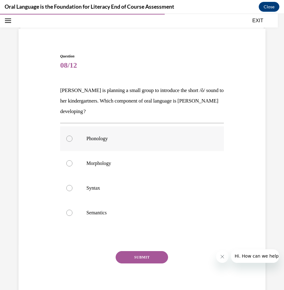
click at [160, 135] on label "Phonology" at bounding box center [142, 138] width 164 height 25
click at [73, 135] on input "Phonology" at bounding box center [69, 138] width 6 height 6
radio input "true"
click at [147, 254] on button "SUBMIT" at bounding box center [142, 257] width 52 height 12
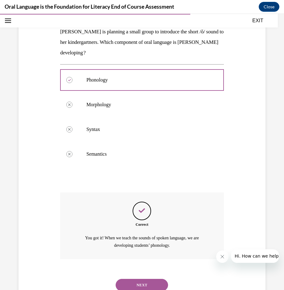
scroll to position [114, 0]
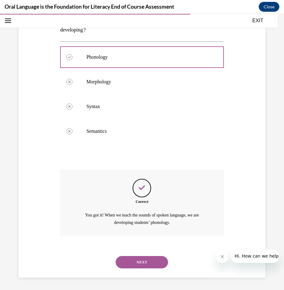
click at [138, 261] on button "NEXT" at bounding box center [142, 262] width 52 height 12
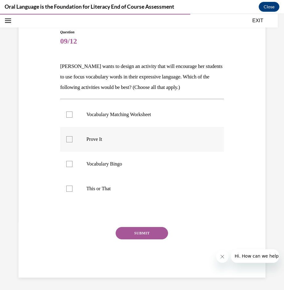
click at [125, 142] on p "Prove It" at bounding box center [147, 139] width 122 height 6
click at [73, 142] on input "Prove It" at bounding box center [69, 139] width 6 height 6
checkbox input "true"
click at [127, 186] on p "This or That" at bounding box center [147, 188] width 122 height 6
click at [73, 186] on input "This or That" at bounding box center [69, 188] width 6 height 6
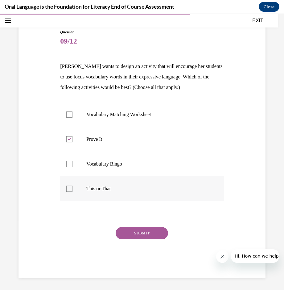
checkbox input "true"
click at [147, 234] on button "SUBMIT" at bounding box center [142, 233] width 52 height 12
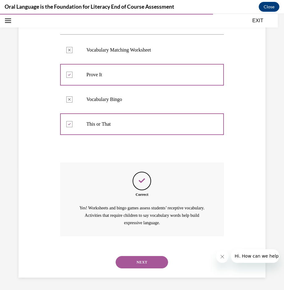
click at [138, 260] on button "NEXT" at bounding box center [142, 262] width 52 height 12
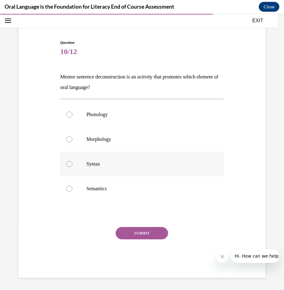
click at [181, 169] on label "Syntax" at bounding box center [142, 164] width 164 height 25
click at [73, 167] on input "Syntax" at bounding box center [69, 164] width 6 height 6
radio input "true"
click at [149, 230] on button "SUBMIT" at bounding box center [142, 233] width 52 height 12
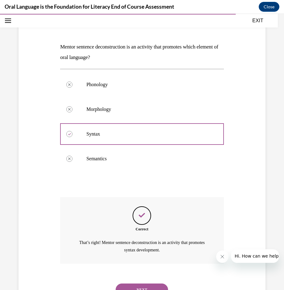
scroll to position [103, 0]
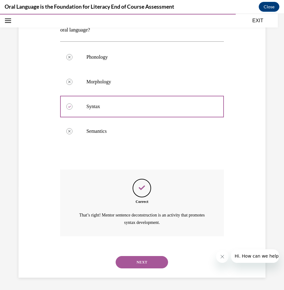
click at [147, 261] on button "NEXT" at bounding box center [142, 262] width 52 height 12
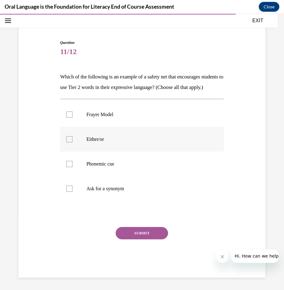
click at [111, 141] on p "Either/or" at bounding box center [147, 139] width 122 height 6
click at [73, 141] on input "Either/or" at bounding box center [69, 139] width 6 height 6
checkbox input "true"
click at [111, 170] on label "Phonemic cue" at bounding box center [142, 164] width 164 height 25
click at [73, 167] on input "Phonemic cue" at bounding box center [69, 164] width 6 height 6
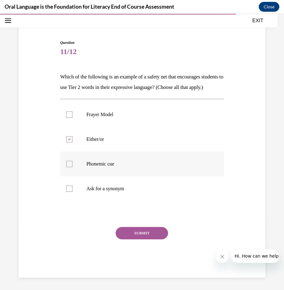
checkbox input "true"
click at [112, 190] on p "Ask for a synonym" at bounding box center [147, 188] width 122 height 6
click at [73, 190] on input "Ask for a synonym" at bounding box center [69, 188] width 6 height 6
checkbox input "true"
click at [132, 239] on div "SUBMIT" at bounding box center [142, 242] width 164 height 31
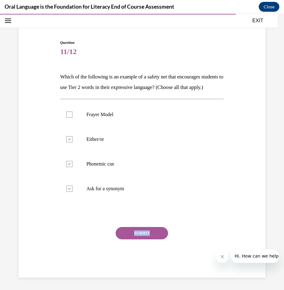
drag, startPoint x: 132, startPoint y: 239, endPoint x: 127, endPoint y: 229, distance: 10.5
click at [127, 229] on button "SUBMIT" at bounding box center [142, 233] width 52 height 12
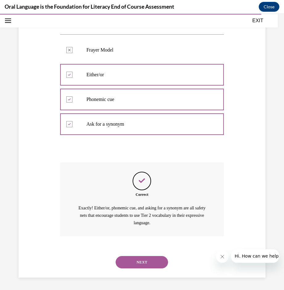
click at [135, 256] on button "NEXT" at bounding box center [142, 262] width 52 height 12
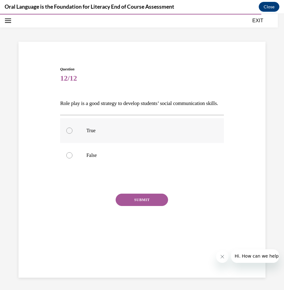
drag, startPoint x: 125, startPoint y: 131, endPoint x: 126, endPoint y: 136, distance: 5.3
click at [126, 131] on label "True" at bounding box center [142, 130] width 164 height 25
click at [73, 131] on input "True" at bounding box center [69, 130] width 6 height 6
radio input "true"
click at [142, 206] on button "SUBMIT" at bounding box center [142, 200] width 52 height 12
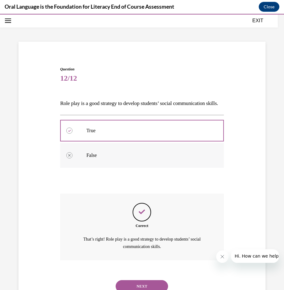
scroll to position [54, 0]
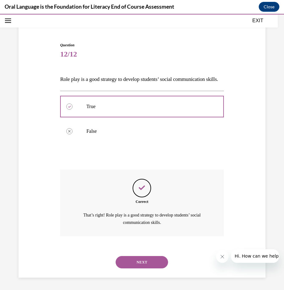
click at [147, 261] on button "NEXT" at bounding box center [142, 262] width 52 height 12
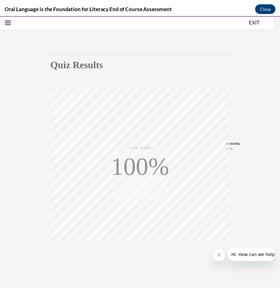
scroll to position [40, 0]
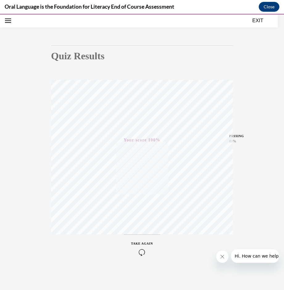
click at [258, 16] on div "EXIT" at bounding box center [139, 21] width 278 height 14
click at [257, 19] on button "EXIT" at bounding box center [257, 20] width 37 height 7
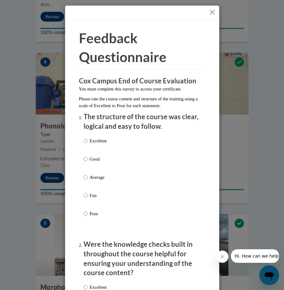
click at [209, 15] on button "Close" at bounding box center [213, 12] width 8 height 8
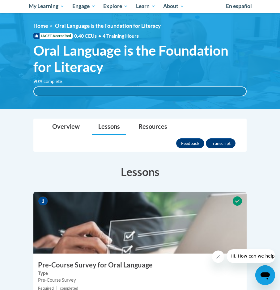
scroll to position [0, 0]
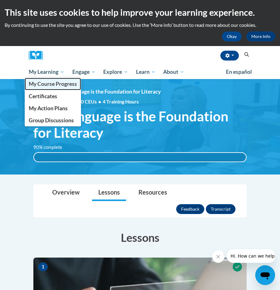
click at [56, 87] on span "My Course Progress" at bounding box center [53, 84] width 48 height 6
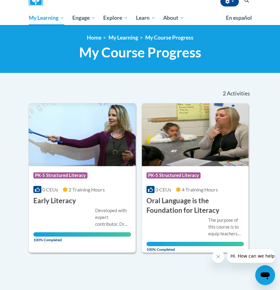
scroll to position [93, 0]
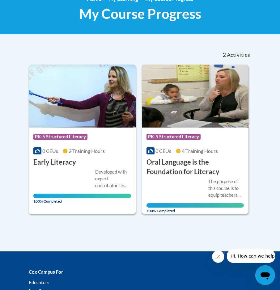
click at [196, 166] on h3 "Oral Language is the Foundation for Literacy" at bounding box center [195, 166] width 98 height 19
